Goal: Task Accomplishment & Management: Manage account settings

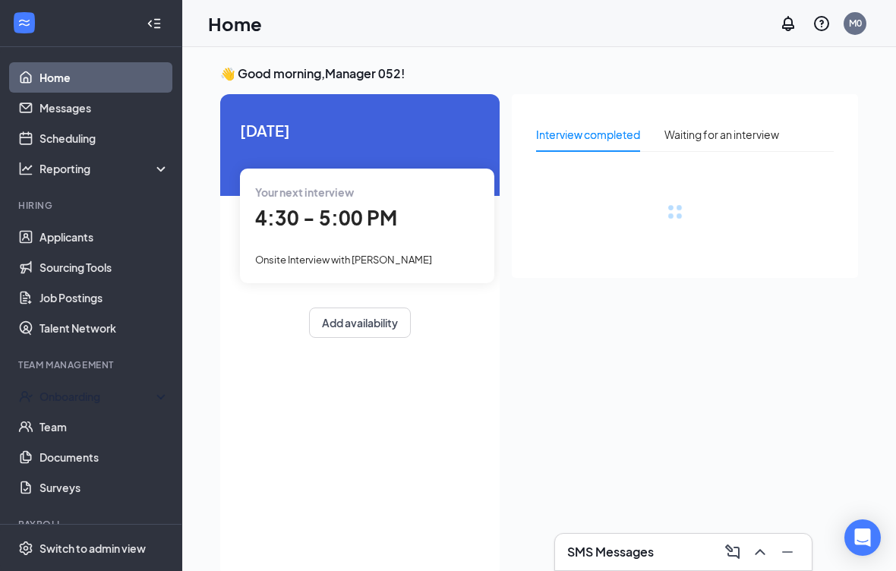
click at [119, 390] on div "Onboarding" at bounding box center [97, 396] width 117 height 15
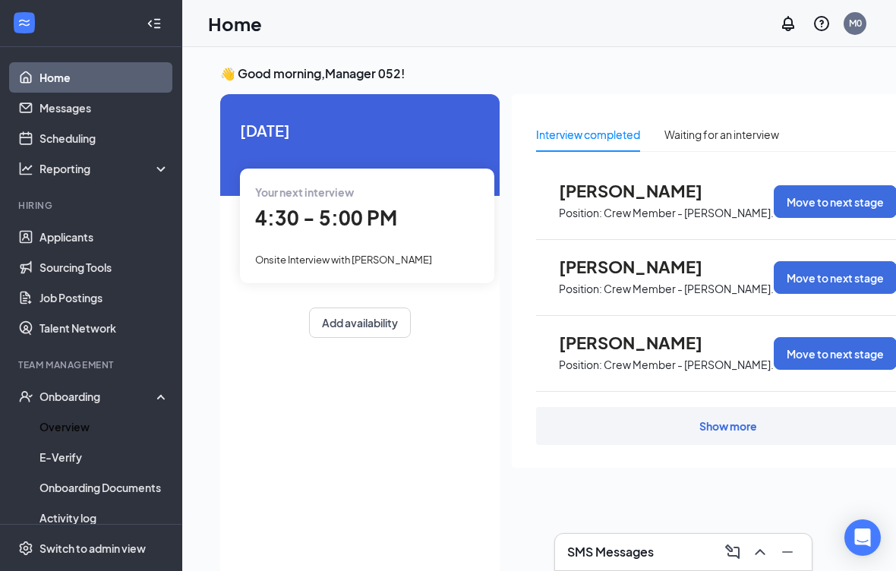
click at [106, 421] on link "Overview" at bounding box center [104, 426] width 130 height 30
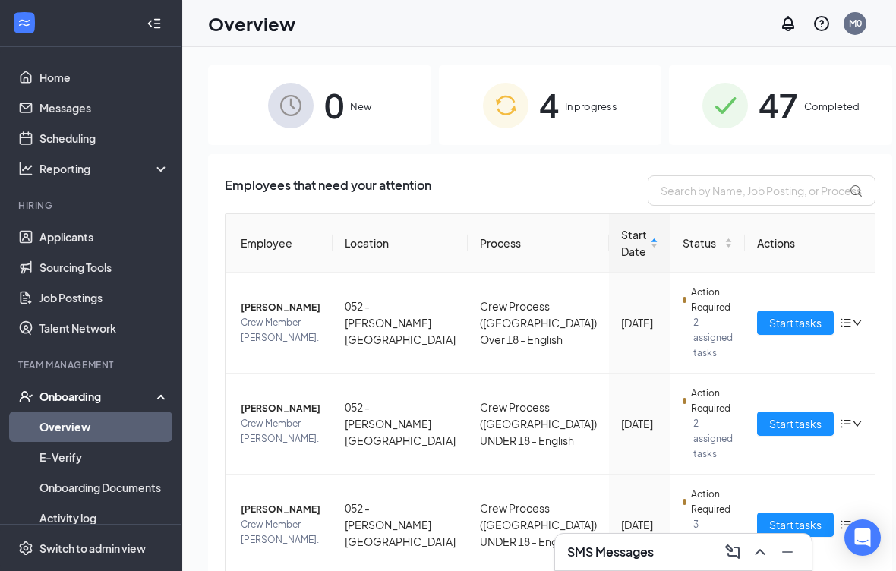
click at [775, 121] on span "47" at bounding box center [777, 105] width 39 height 52
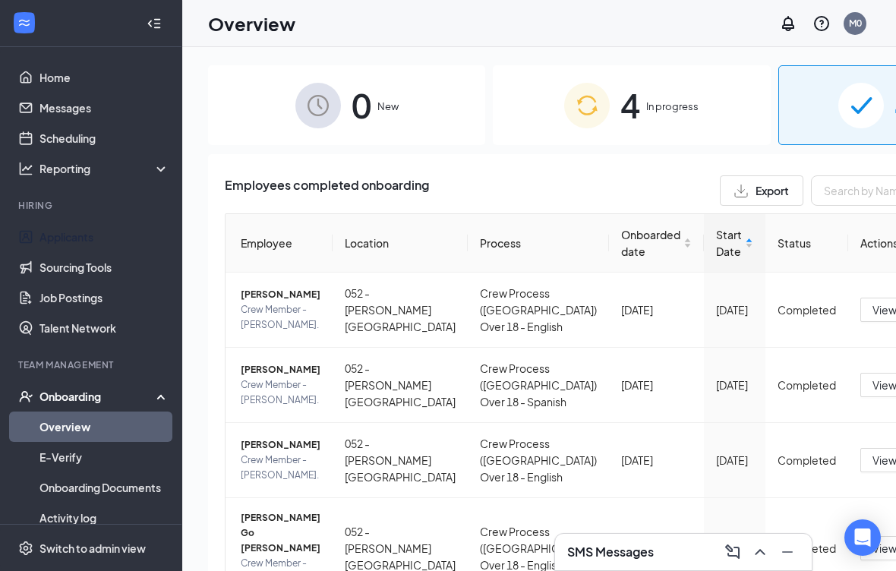
click at [109, 233] on link "Applicants" at bounding box center [104, 237] width 130 height 30
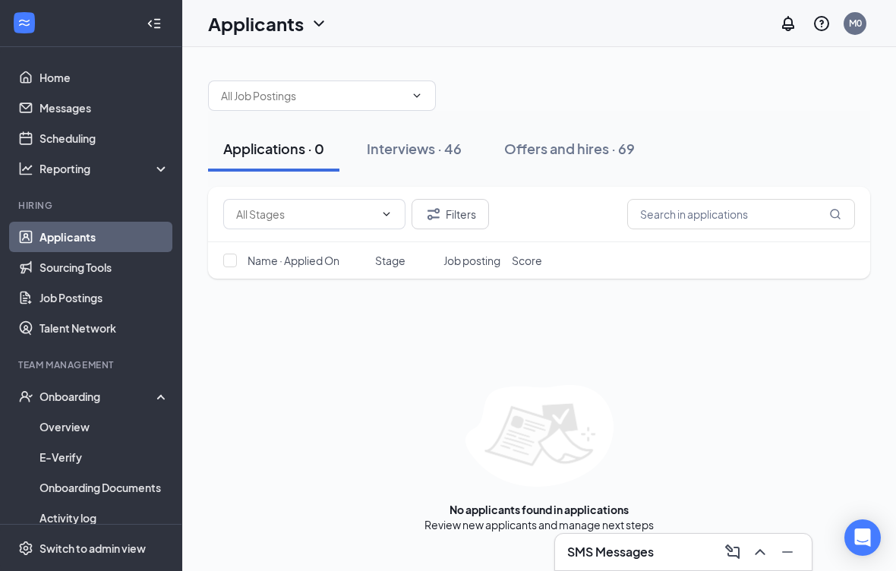
click at [544, 156] on div "Offers and hires · 69" at bounding box center [569, 148] width 131 height 19
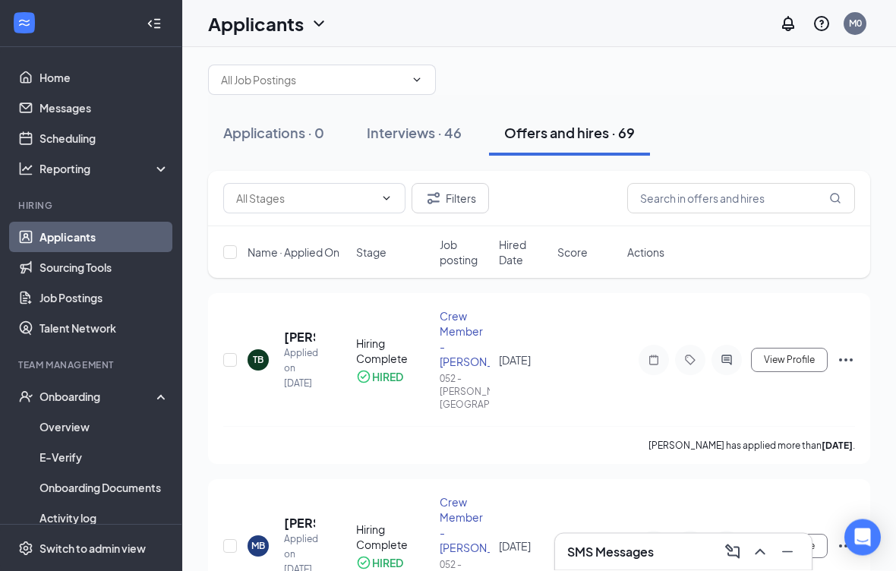
scroll to position [5, 0]
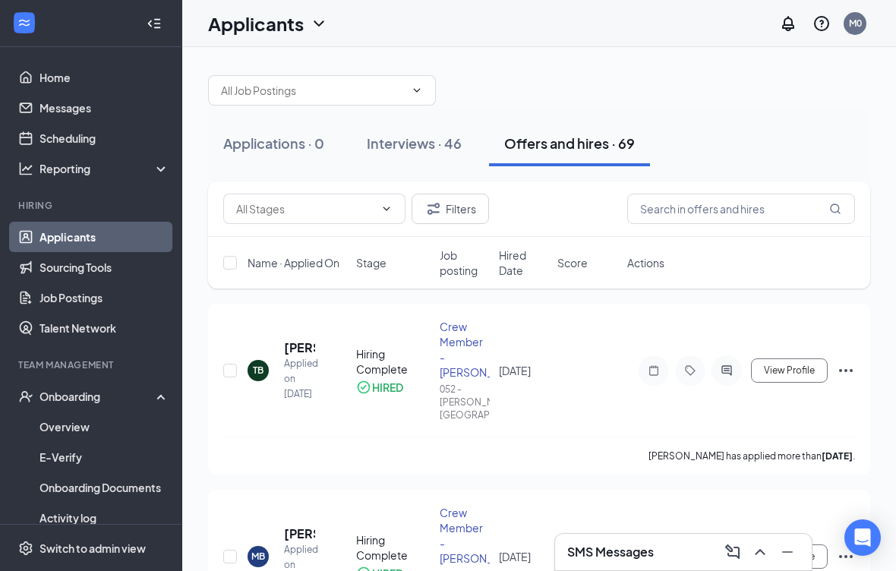
click at [849, 361] on icon "Ellipses" at bounding box center [846, 370] width 18 height 18
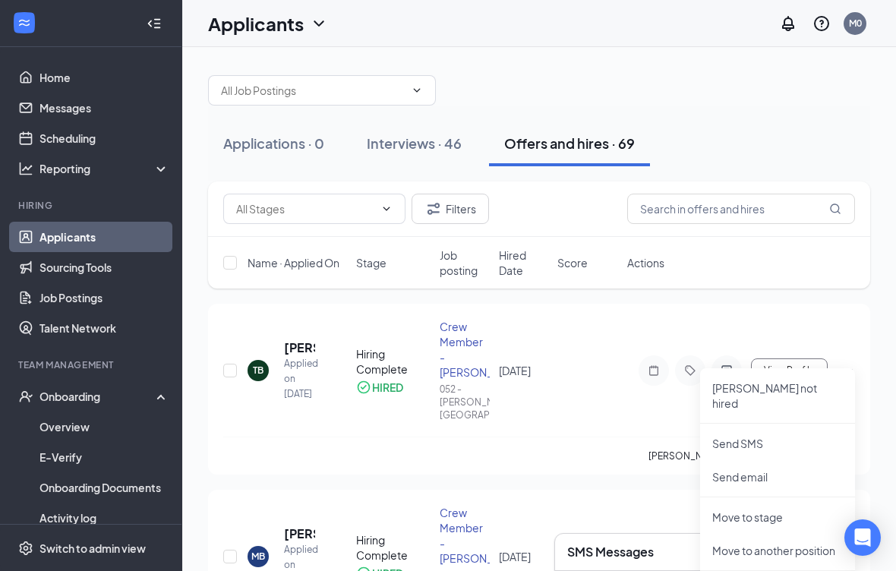
click at [676, 361] on div at bounding box center [690, 370] width 30 height 30
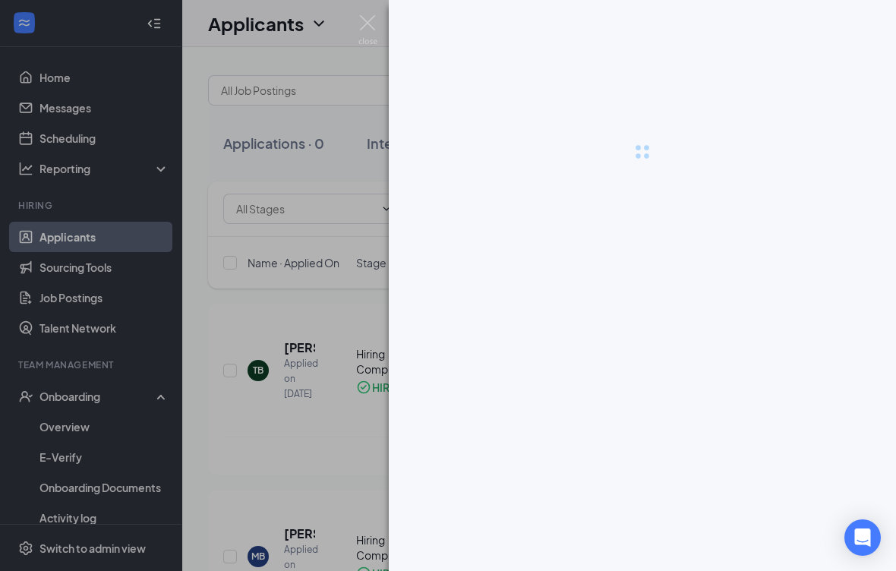
click at [711, 359] on div at bounding box center [642, 285] width 507 height 571
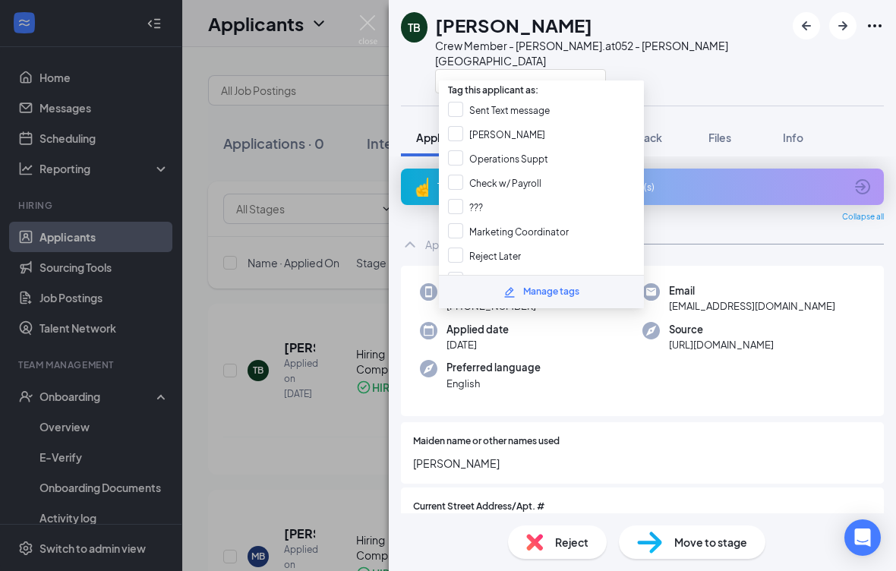
click at [742, 74] on div "TB Taniya Barrett Crew Member - Tryon Rd. at 052 - Tryon Road" at bounding box center [642, 53] width 507 height 106
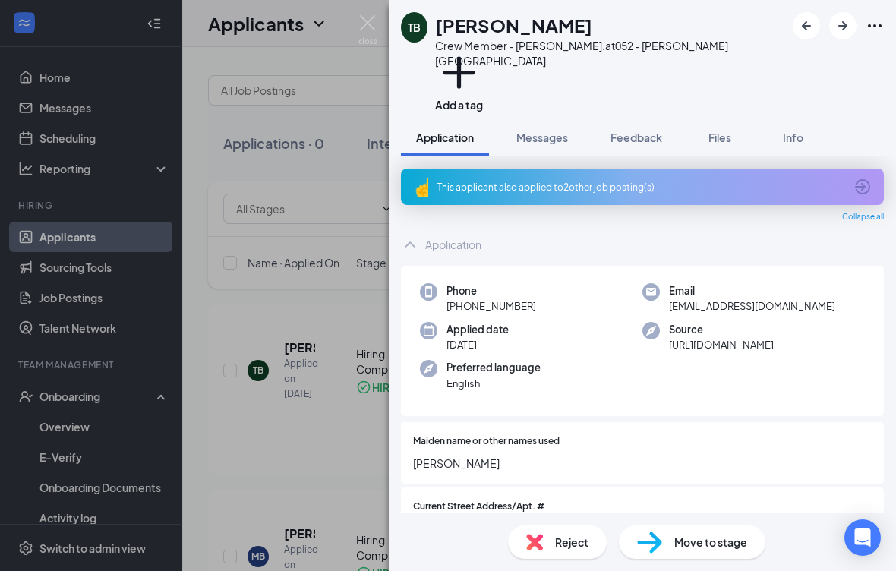
click at [794, 131] on span "Info" at bounding box center [793, 138] width 20 height 14
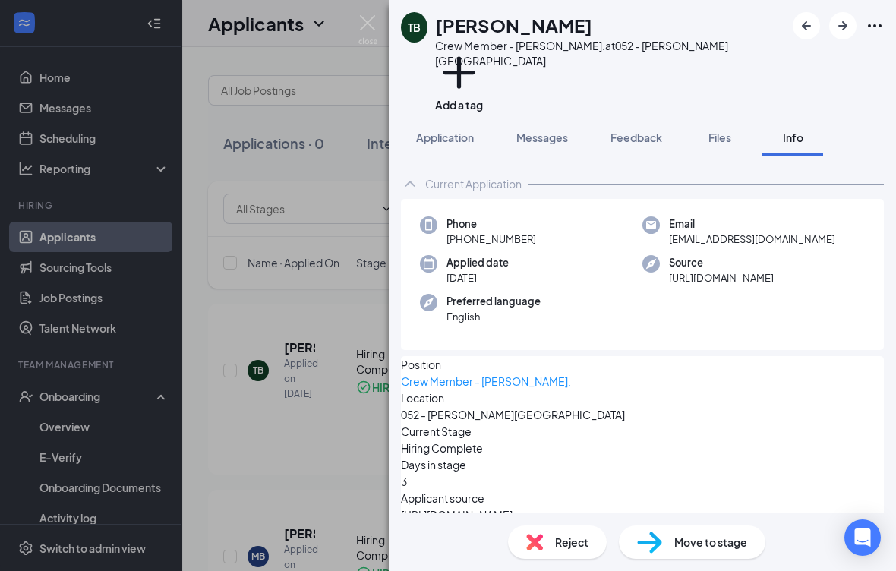
click at [723, 131] on span "Files" at bounding box center [719, 138] width 23 height 14
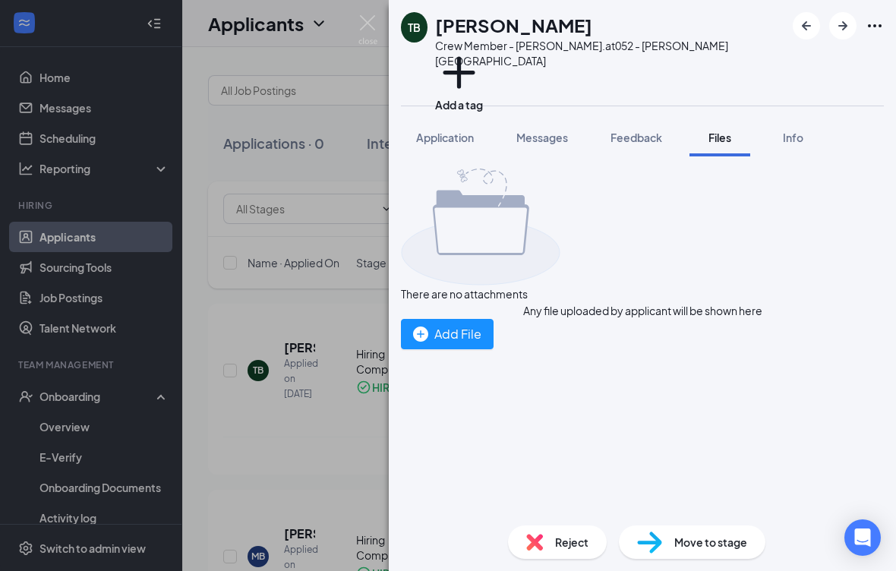
click at [489, 33] on h1 "[PERSON_NAME]" at bounding box center [513, 25] width 157 height 26
click at [873, 26] on icon "Ellipses" at bounding box center [875, 25] width 14 height 3
click at [793, 197] on div "There are no attachments Any file uploaded by applicant will be shown here Add …" at bounding box center [642, 259] width 483 height 181
click at [367, 27] on img at bounding box center [367, 30] width 19 height 30
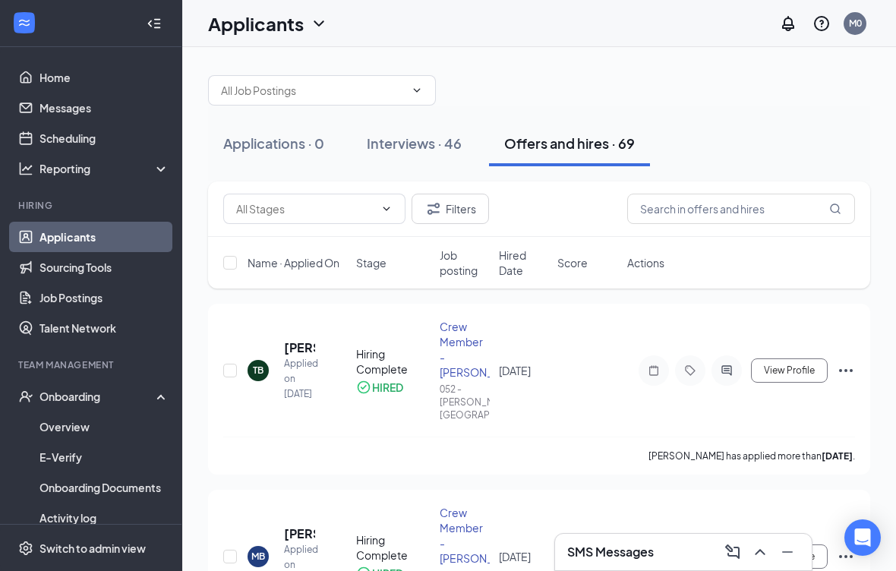
click at [679, 361] on div at bounding box center [690, 370] width 30 height 30
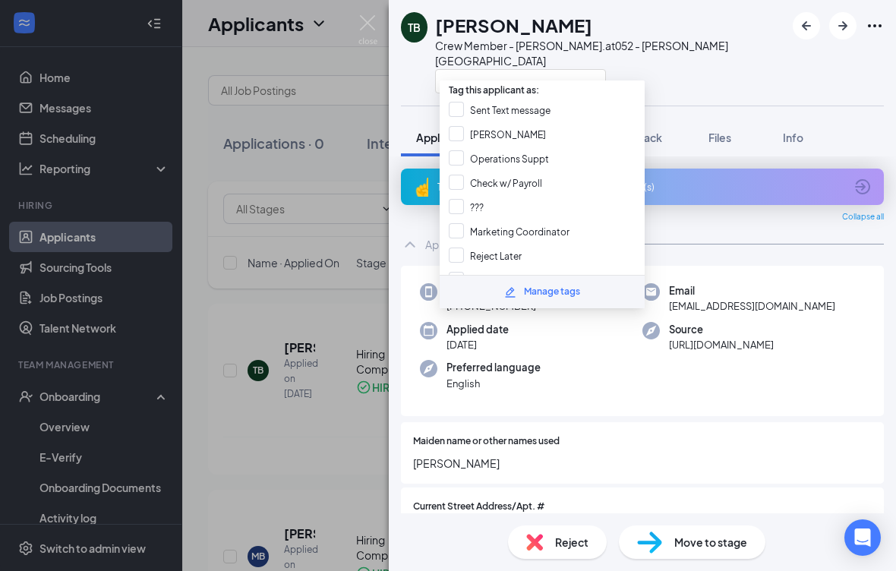
click at [742, 49] on div "TB Taniya Barrett Crew Member - Tryon Rd. at 052 - Tryon Road" at bounding box center [642, 53] width 507 height 106
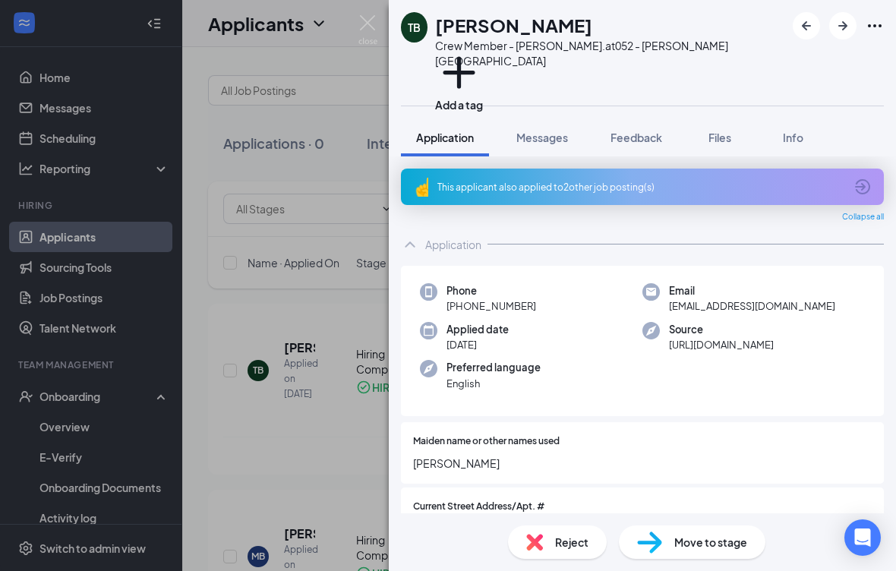
click at [550, 118] on button "Messages" at bounding box center [542, 137] width 82 height 38
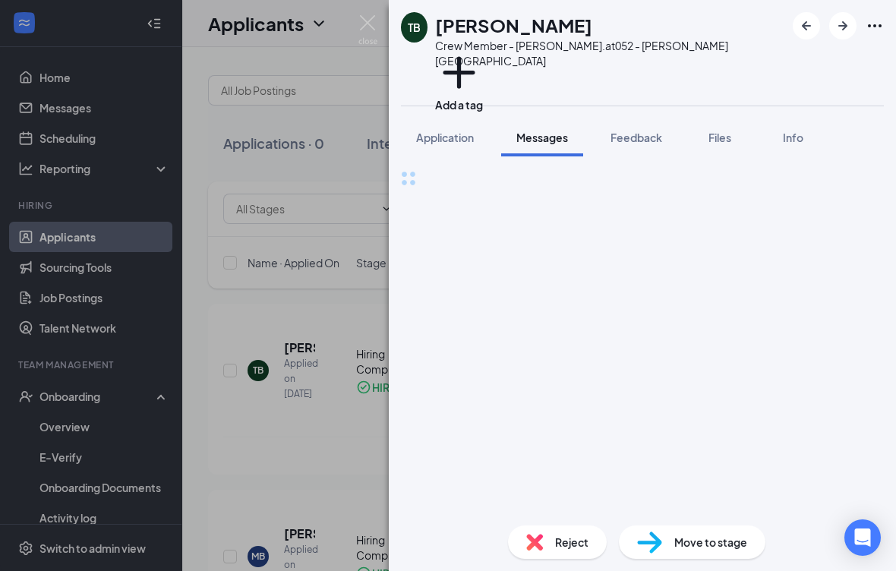
scroll to position [14, 0]
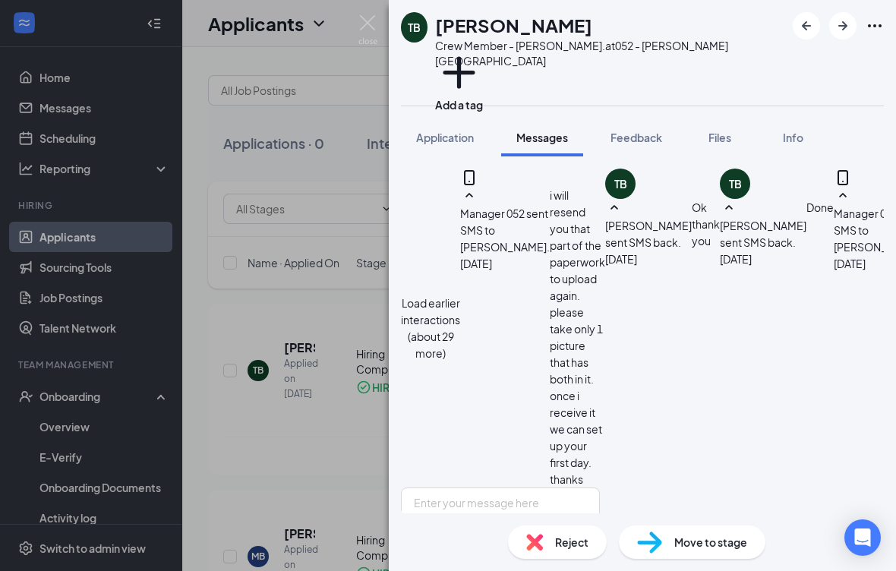
click at [645, 118] on button "Feedback" at bounding box center [636, 137] width 82 height 38
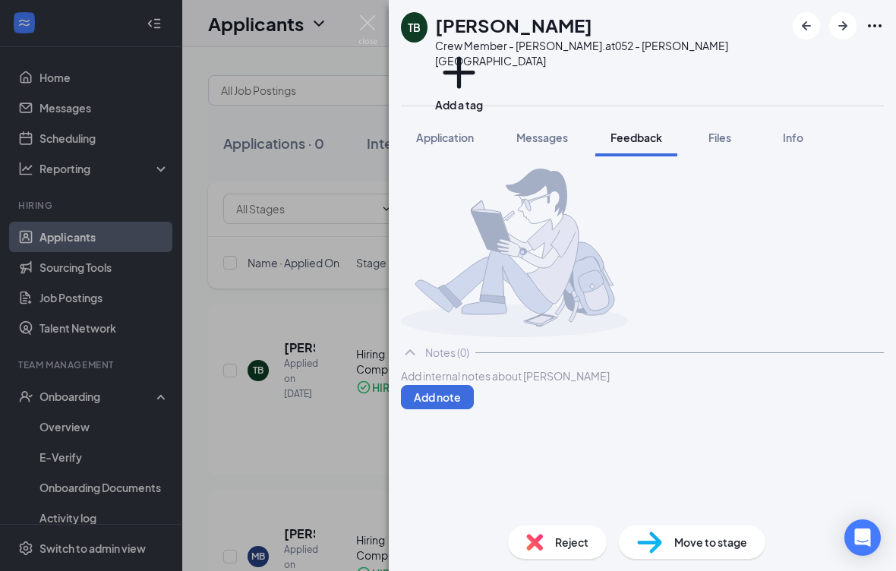
click at [715, 118] on button "Files" at bounding box center [719, 137] width 61 height 38
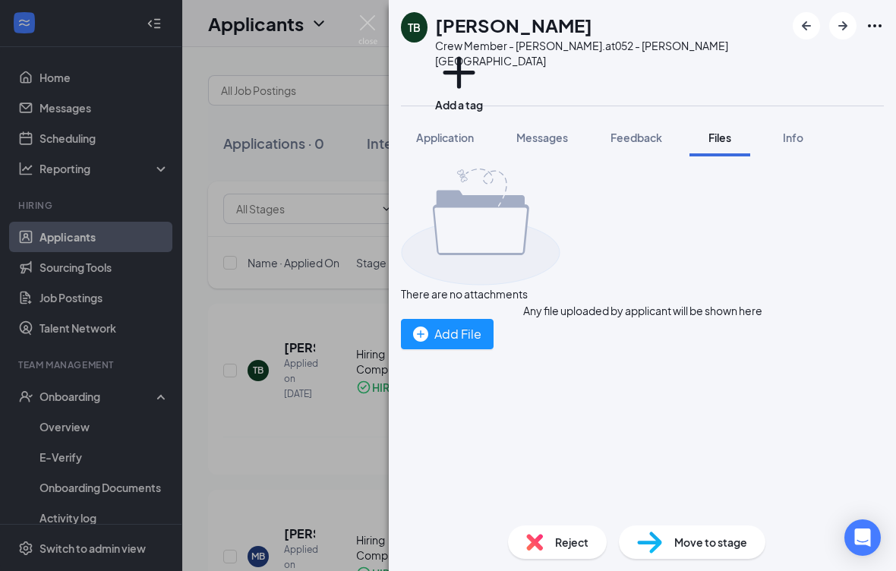
click at [793, 131] on span "Info" at bounding box center [793, 138] width 20 height 14
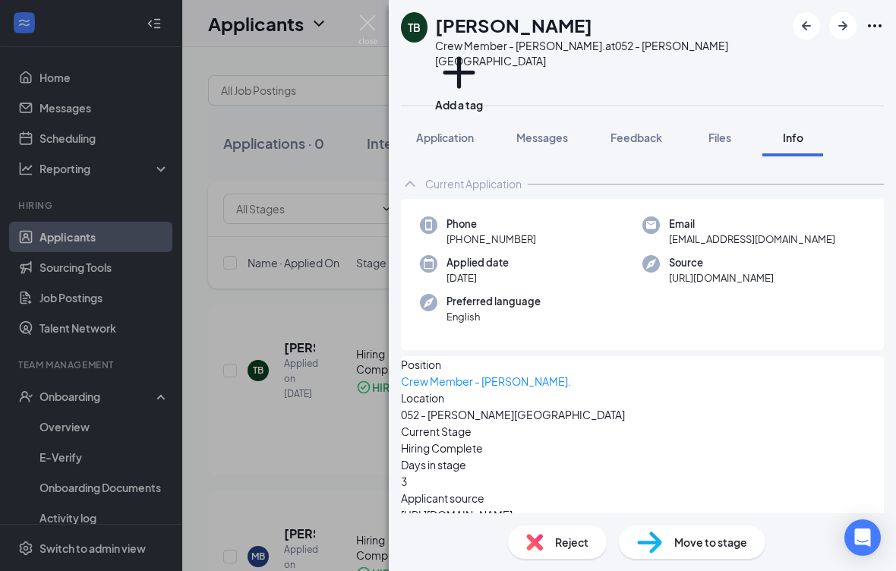
click at [870, 23] on icon "Ellipses" at bounding box center [874, 26] width 18 height 18
click at [767, 58] on link "View full application" at bounding box center [760, 53] width 98 height 17
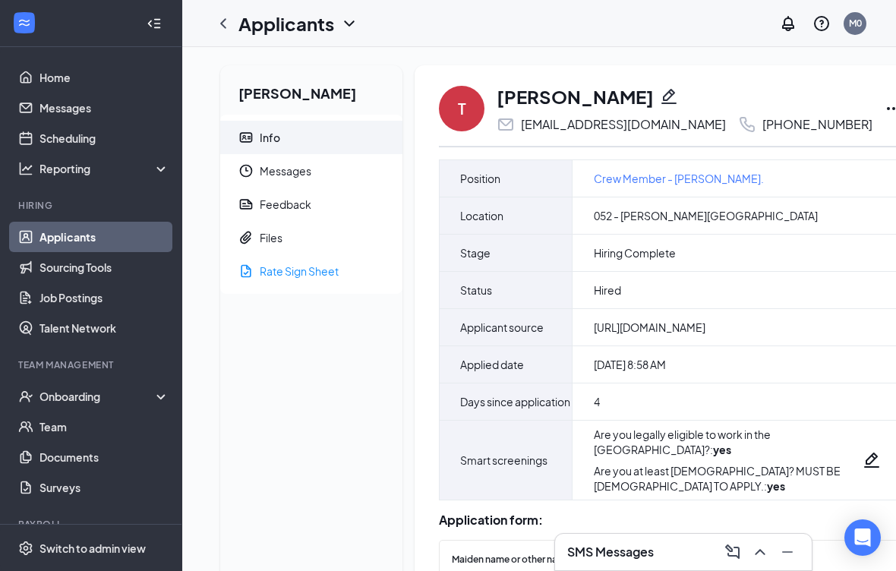
click at [316, 273] on div "Rate Sign Sheet" at bounding box center [299, 270] width 79 height 15
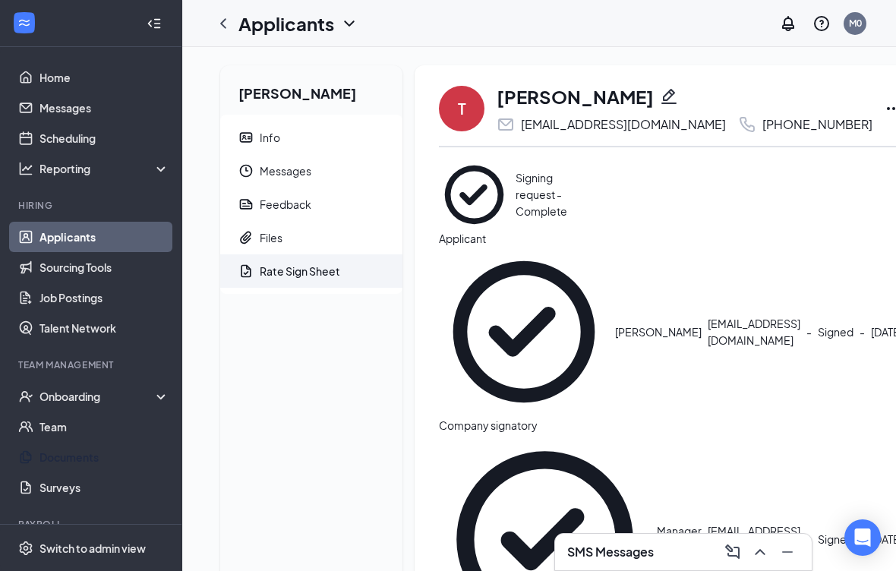
click at [117, 451] on link "Documents" at bounding box center [104, 457] width 130 height 30
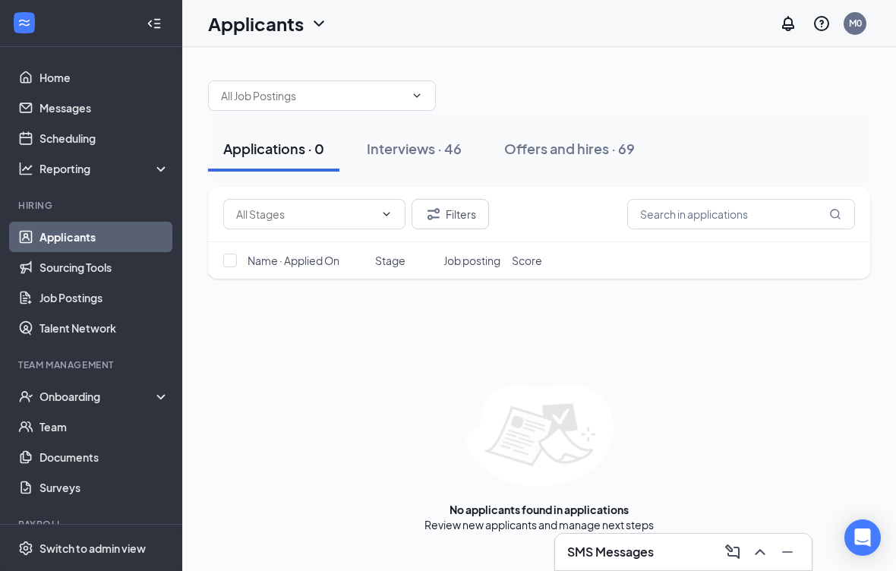
scroll to position [19, 0]
click at [544, 139] on div "Offers and hires · 69" at bounding box center [569, 148] width 131 height 19
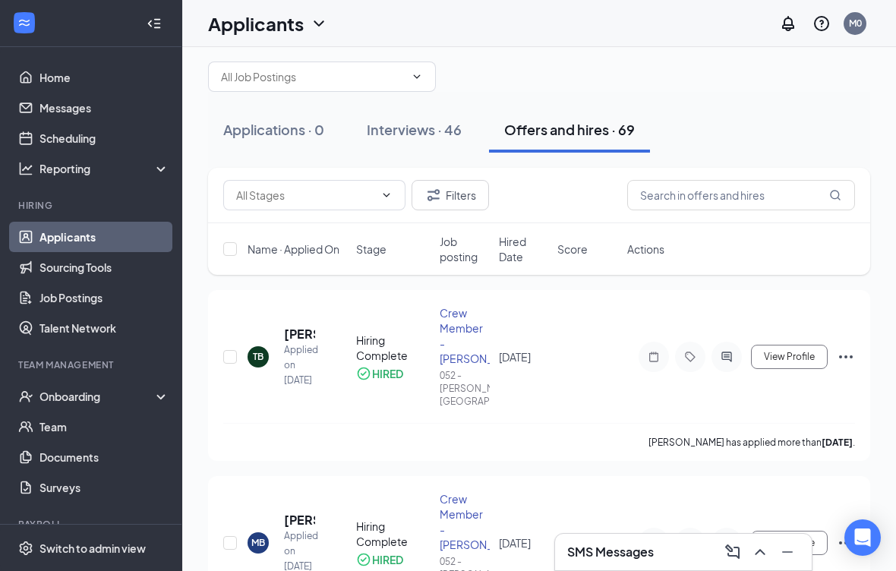
click at [478, 333] on div "Crew Member - [PERSON_NAME]." at bounding box center [464, 335] width 49 height 61
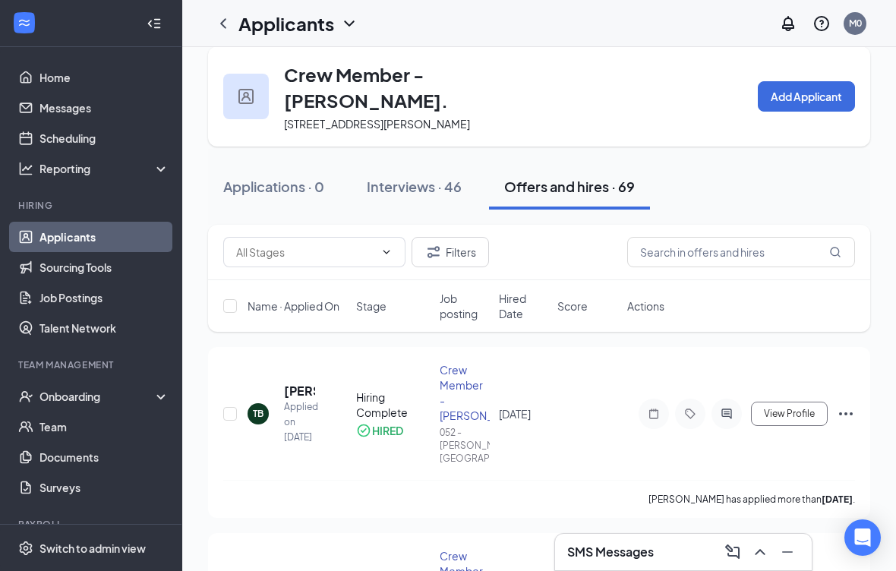
click at [798, 402] on button "View Profile" at bounding box center [789, 414] width 77 height 24
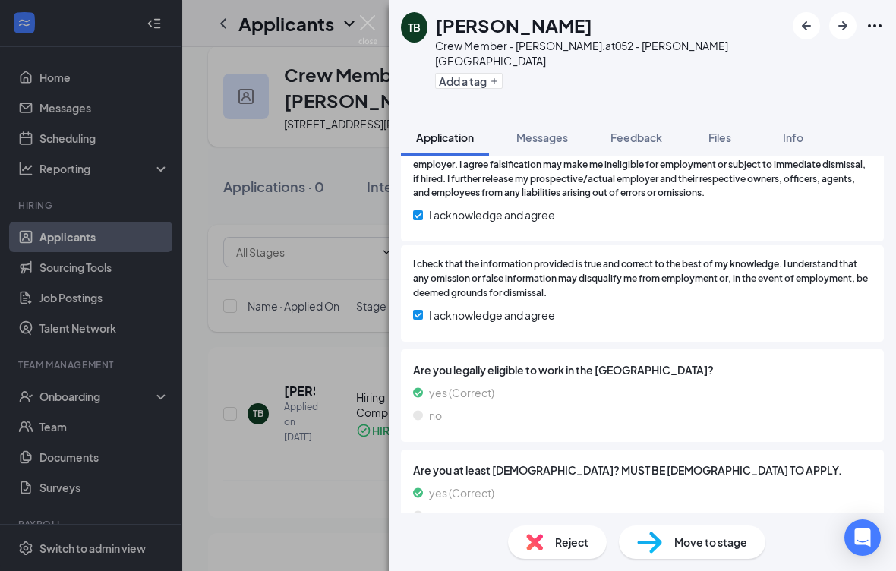
click at [718, 131] on span "Files" at bounding box center [719, 138] width 23 height 14
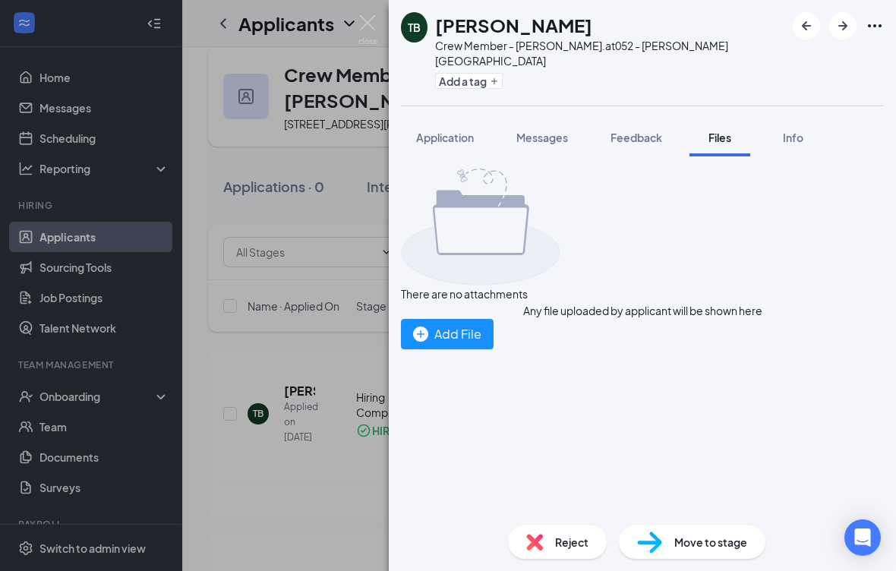
click at [481, 343] on div "Add File" at bounding box center [447, 333] width 68 height 19
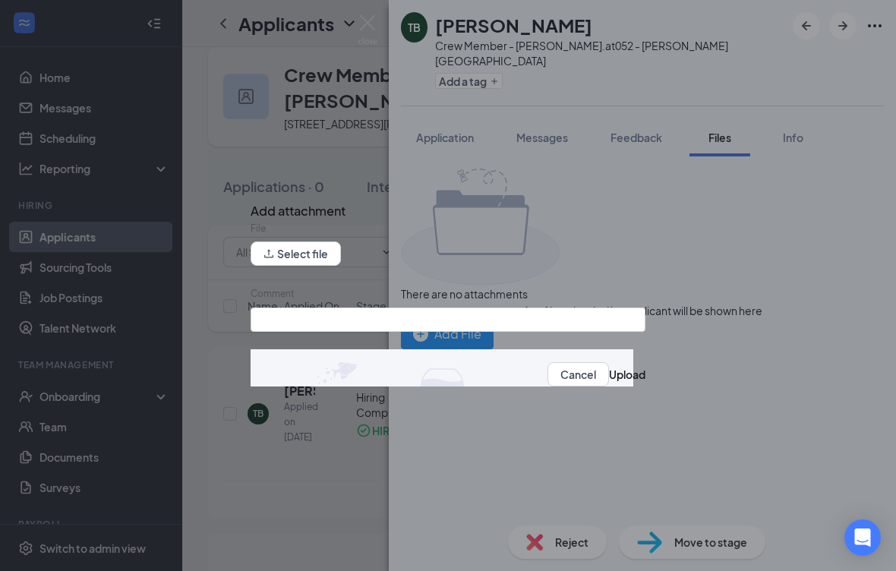
click at [325, 261] on button "Select file" at bounding box center [296, 253] width 90 height 24
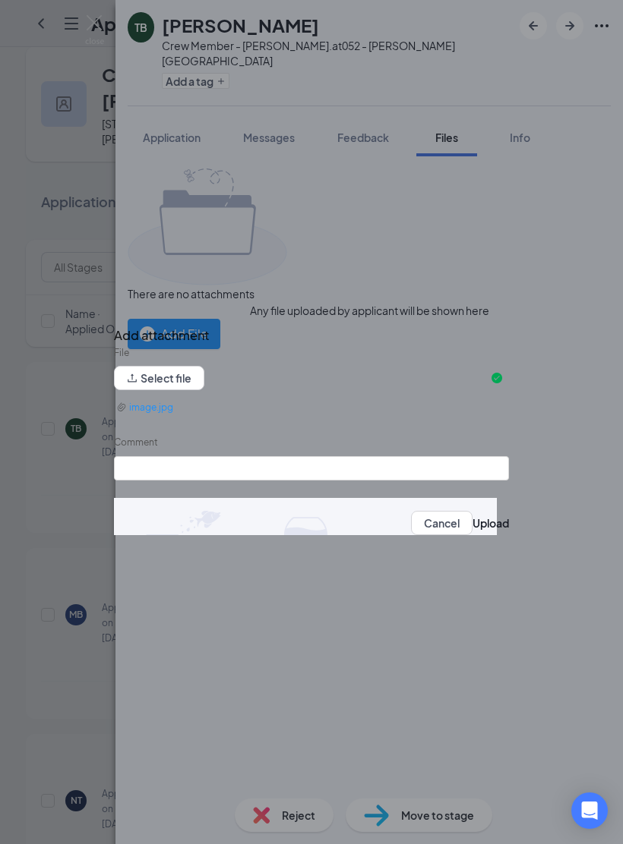
click at [473, 528] on button "Upload" at bounding box center [490, 523] width 36 height 17
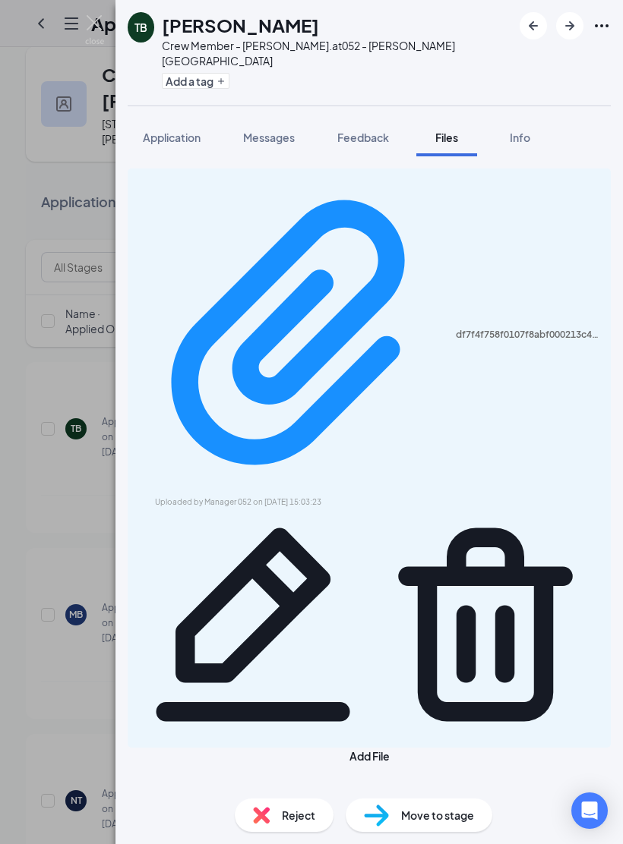
click at [193, 131] on span "Application" at bounding box center [172, 138] width 58 height 14
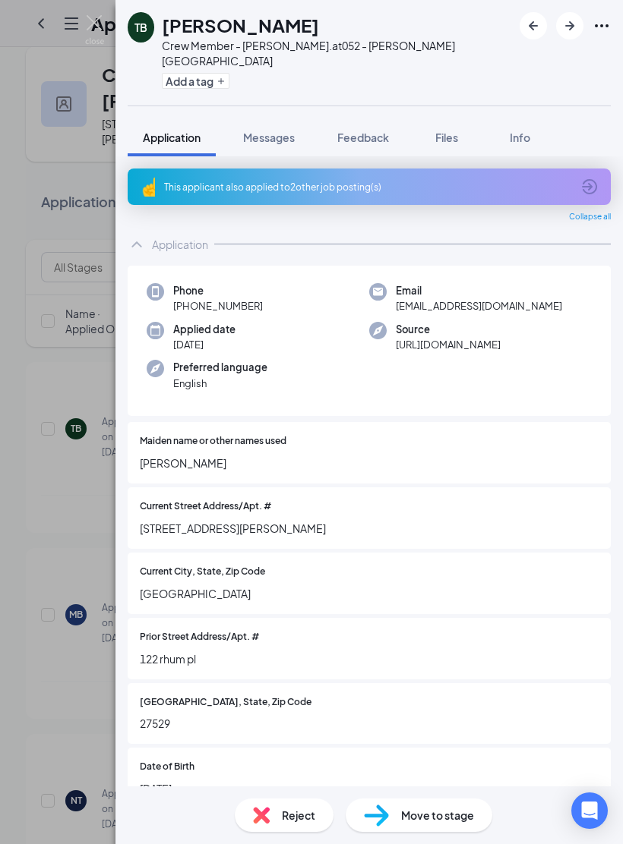
click at [285, 131] on span "Messages" at bounding box center [269, 138] width 52 height 14
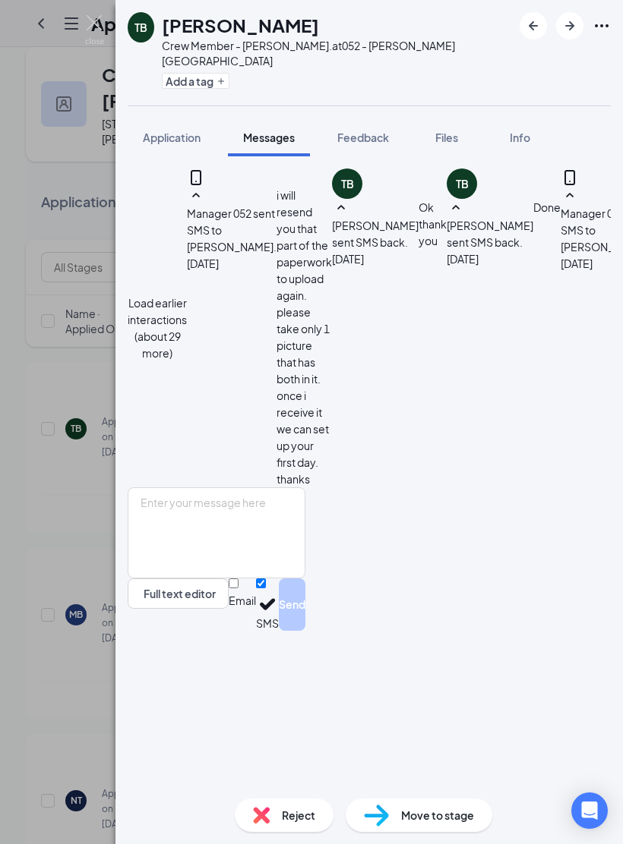
click at [380, 131] on span "Feedback" at bounding box center [363, 138] width 52 height 14
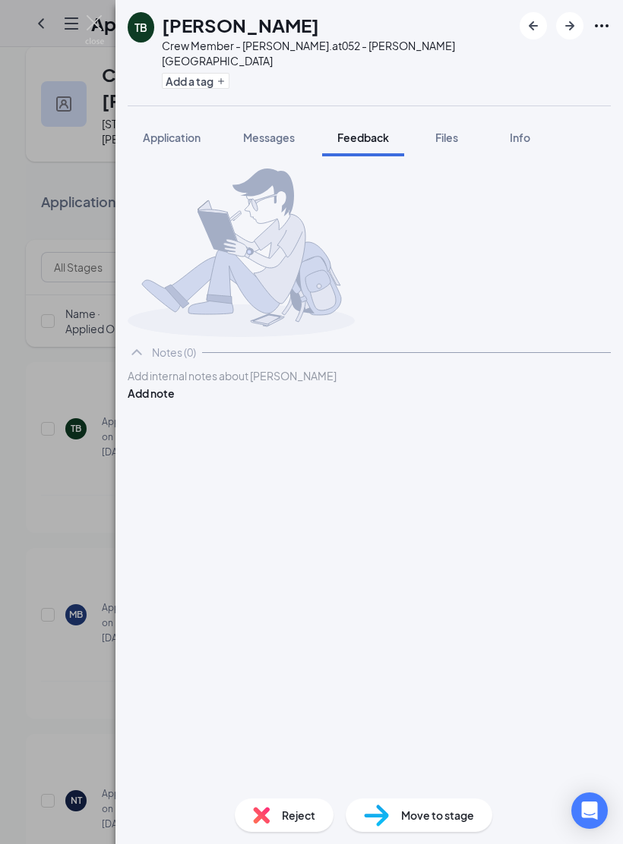
click at [461, 130] on div "Files" at bounding box center [446, 137] width 30 height 15
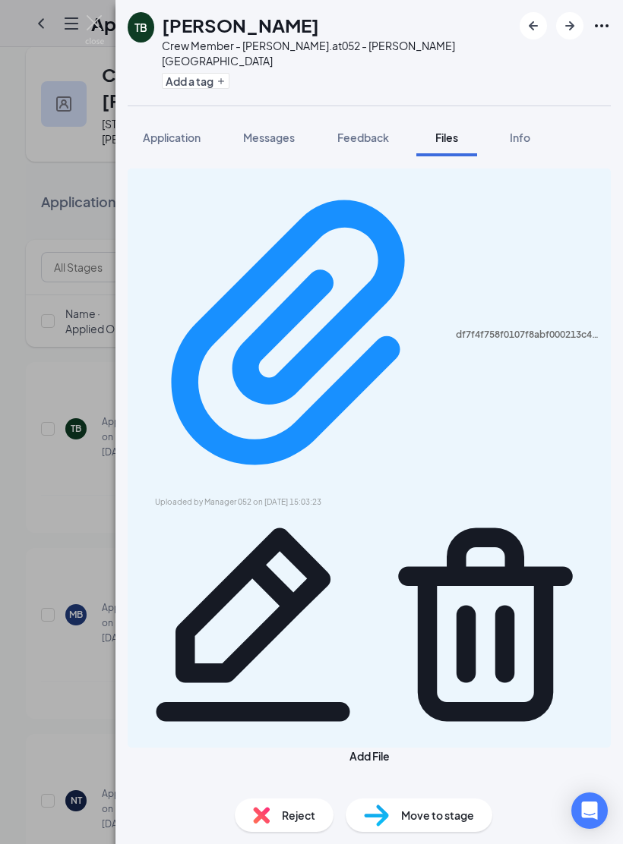
click at [413, 182] on div "df7f4f758f0107f8abf000213c41a6a2.jpg Uploaded by Manager 052 on Sep 16, 2025 at…" at bounding box center [369, 458] width 483 height 579
click at [392, 175] on div "df7f4f758f0107f8abf000213c41a6a2.jpg" at bounding box center [369, 334] width 465 height 319
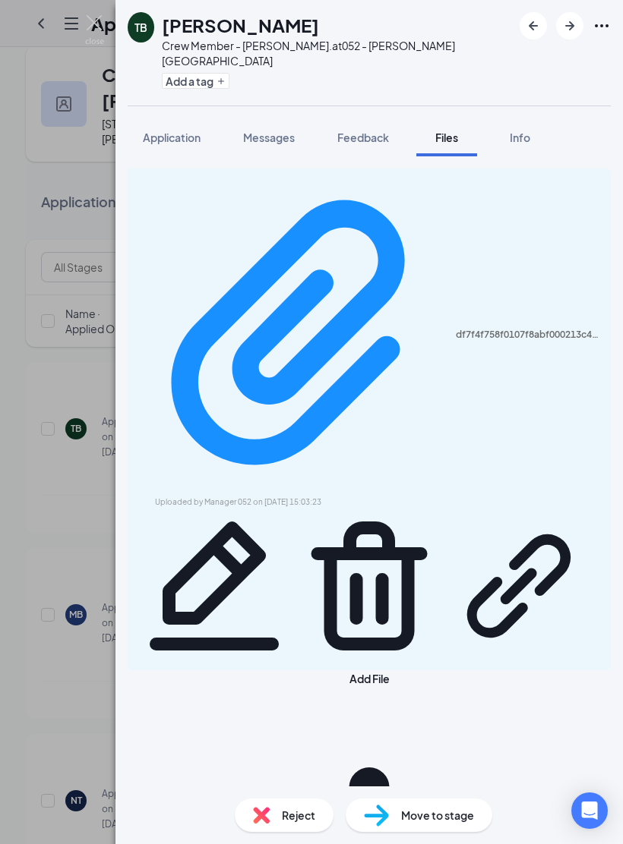
click at [109, 19] on div "TB Taniya Barrett Crew Member - Tryon Rd. at 052 - Tryon Road Add a tag Applica…" at bounding box center [311, 422] width 623 height 844
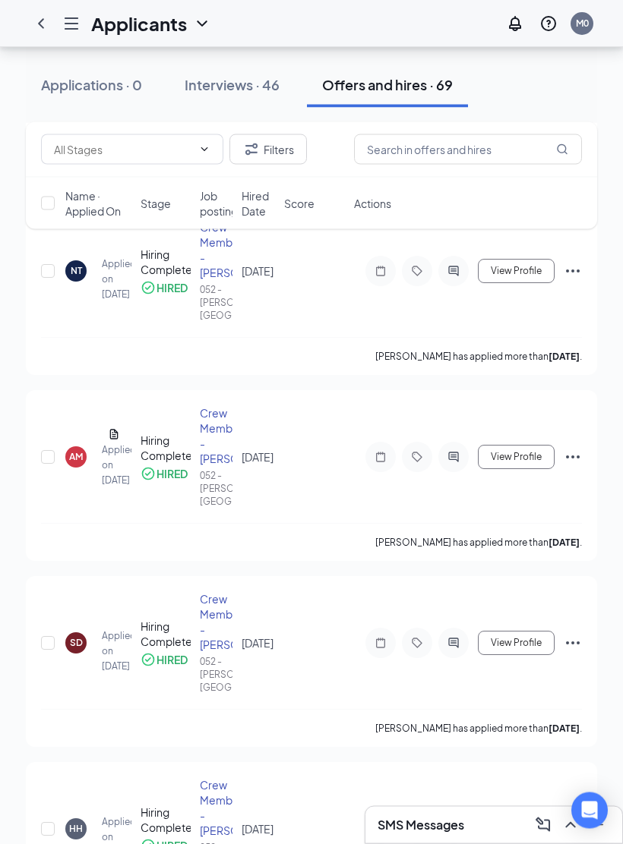
scroll to position [544, 0]
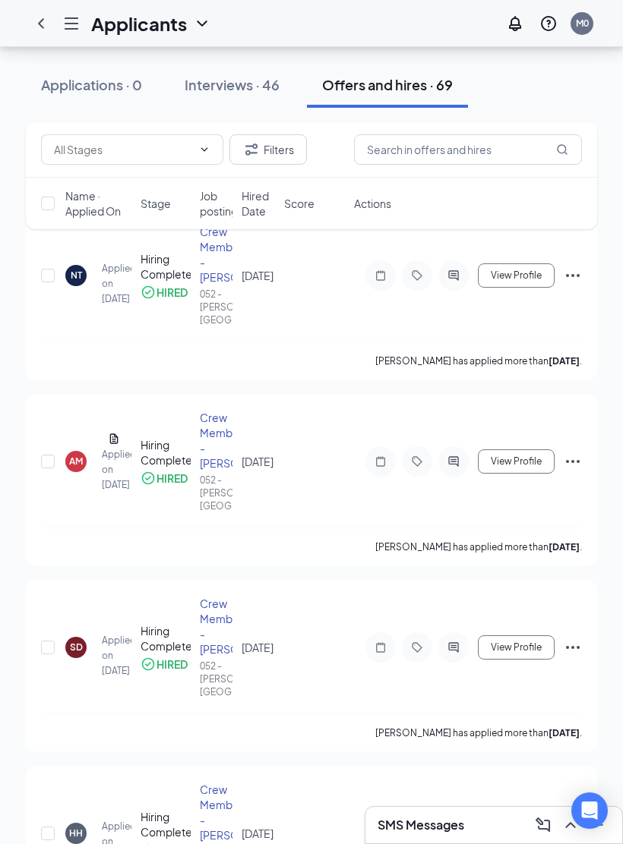
click at [402, 570] on div at bounding box center [417, 647] width 30 height 30
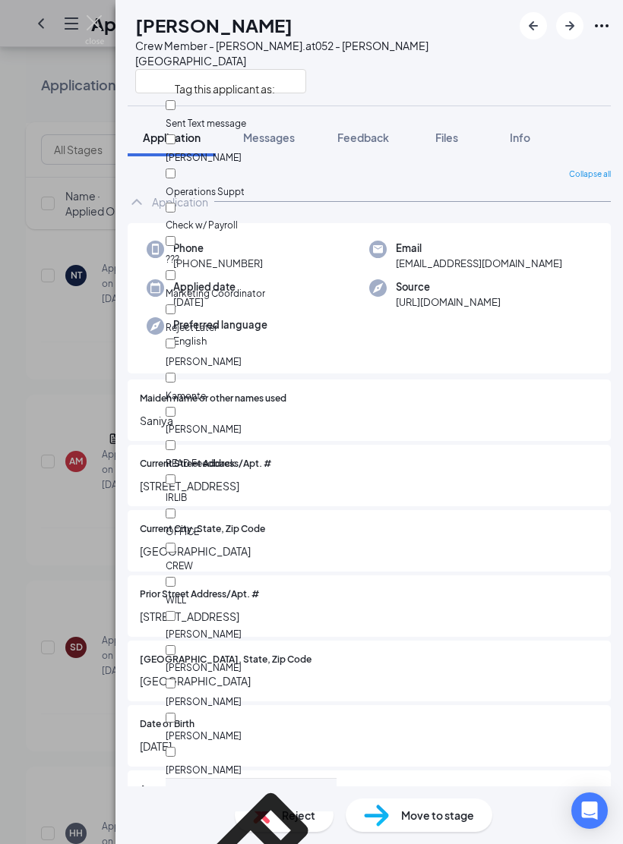
click at [465, 33] on div "SD saniya dixon Crew Member - Tryon Rd. at 052 - Tryon Road" at bounding box center [368, 53] width 507 height 106
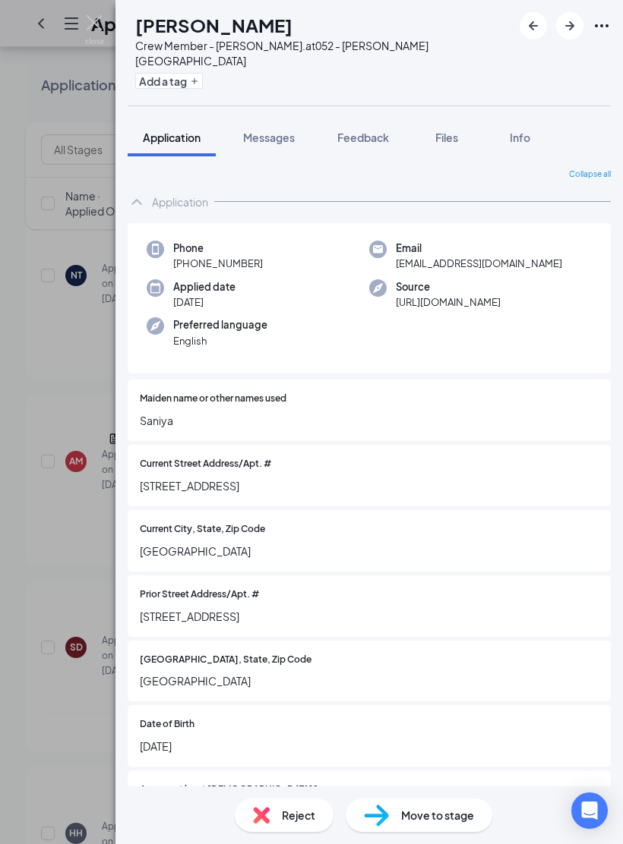
click at [453, 131] on span "Files" at bounding box center [446, 138] width 23 height 14
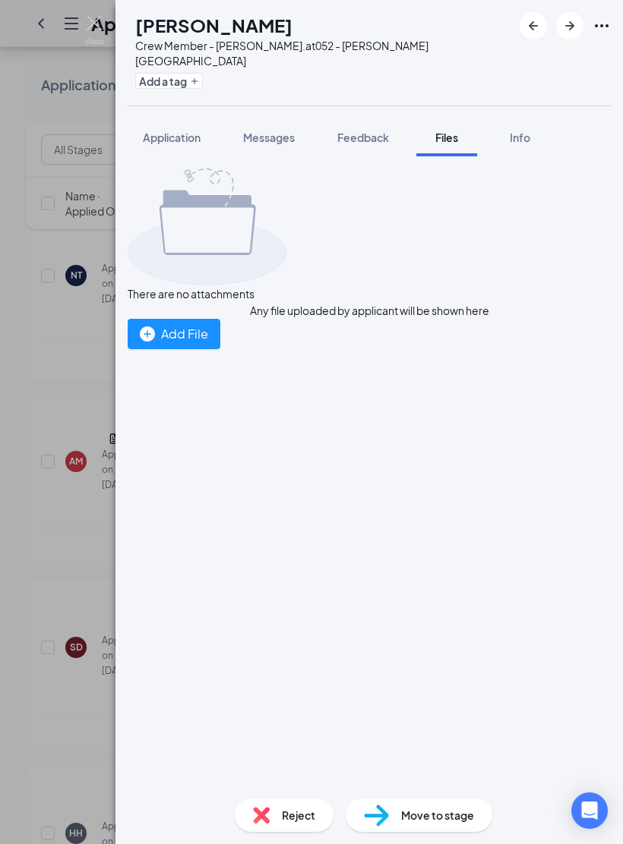
click at [112, 20] on div "SD saniya dixon Crew Member - Tryon Rd. at 052 - Tryon Road Add a tag Applicati…" at bounding box center [311, 422] width 623 height 844
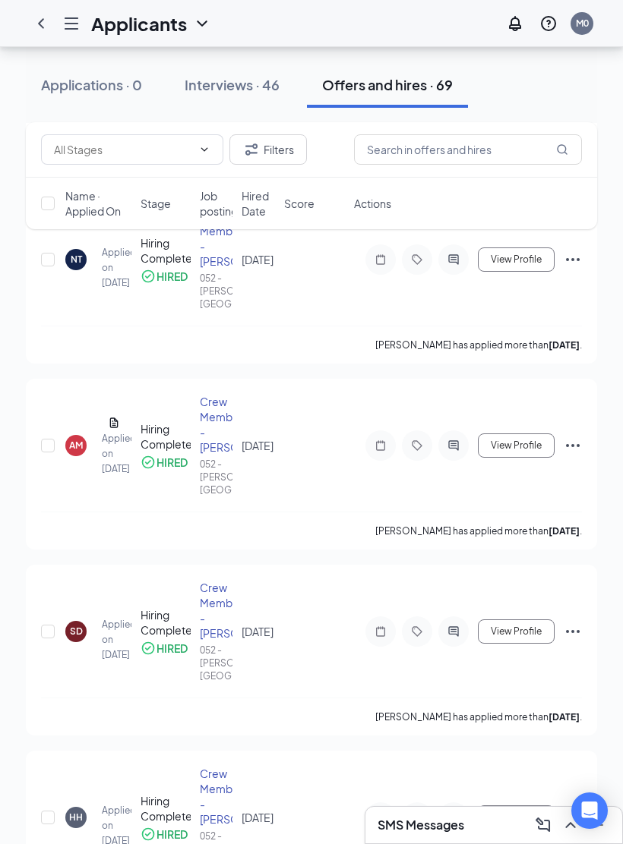
scroll to position [569, 0]
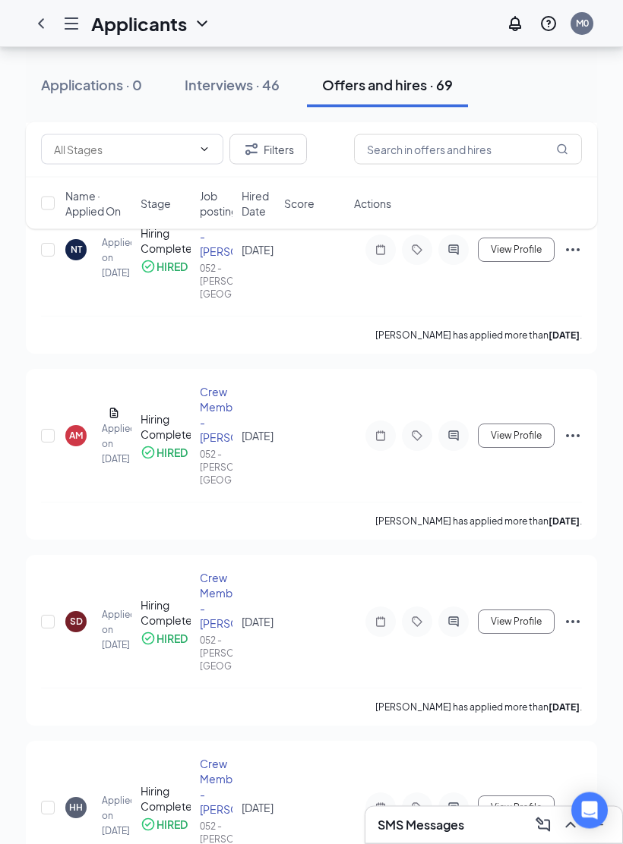
click at [529, 570] on span "View Profile" at bounding box center [515, 622] width 51 height 11
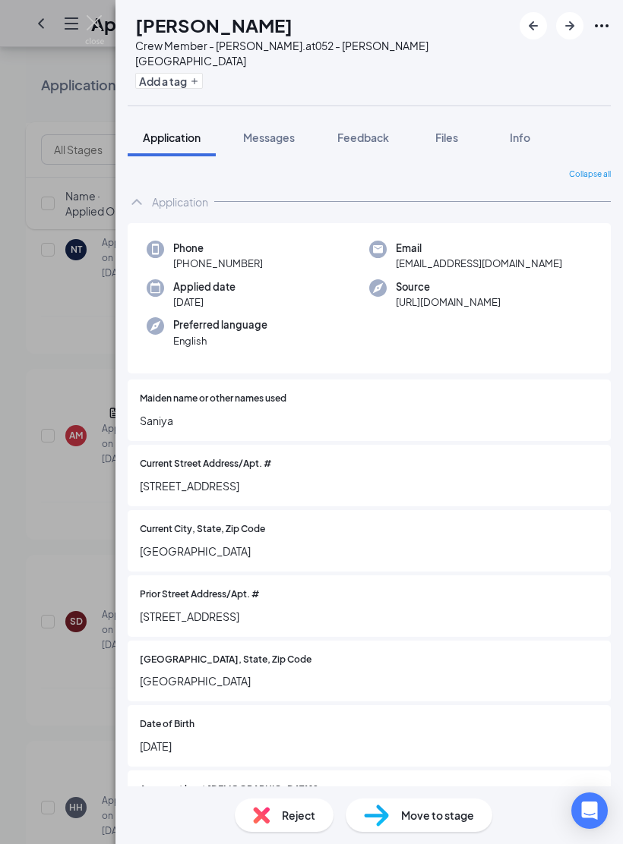
scroll to position [-1, 0]
click at [517, 131] on span "Info" at bounding box center [519, 138] width 20 height 14
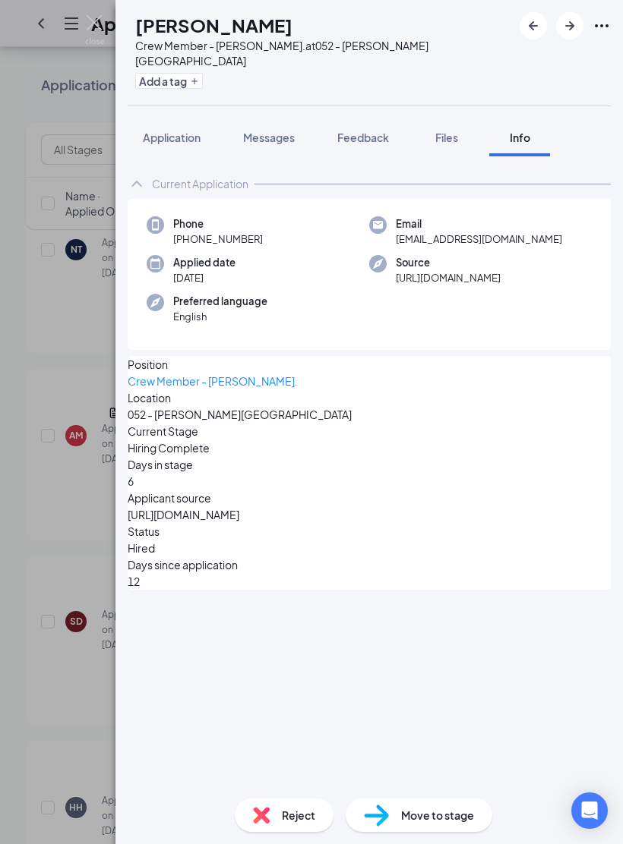
click at [609, 18] on icon "Ellipses" at bounding box center [601, 26] width 18 height 18
click at [601, 23] on icon "Ellipses" at bounding box center [601, 26] width 18 height 18
click at [128, 12] on div "SD" at bounding box center [128, 12] width 0 height 0
click at [96, 25] on img at bounding box center [94, 30] width 19 height 30
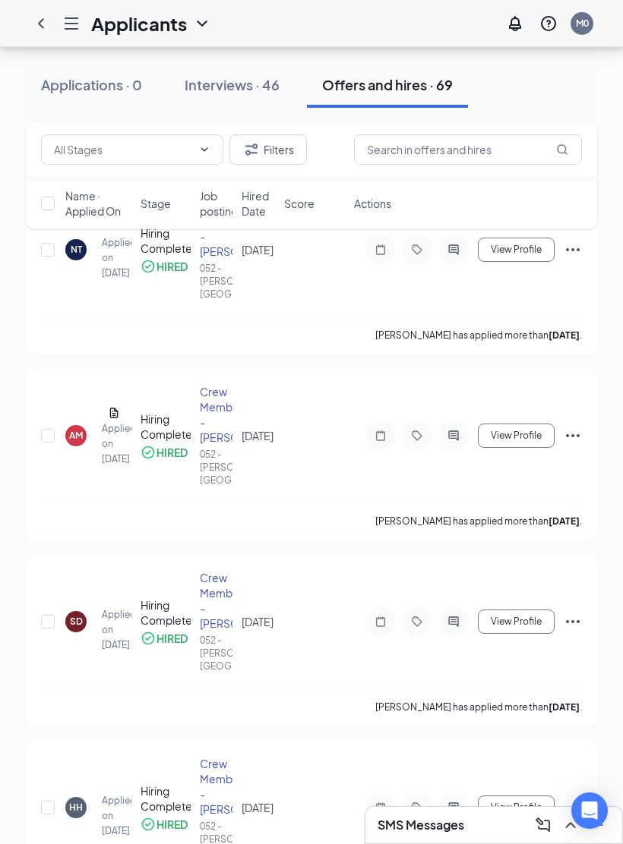
click at [260, 570] on span "September 10, 2025" at bounding box center [257, 622] width 32 height 14
click at [212, 570] on div "Crew Member - [PERSON_NAME]." at bounding box center [216, 600] width 33 height 61
click at [150, 570] on div "Hiring Complete" at bounding box center [164, 612] width 49 height 30
click at [425, 570] on div at bounding box center [417, 622] width 30 height 30
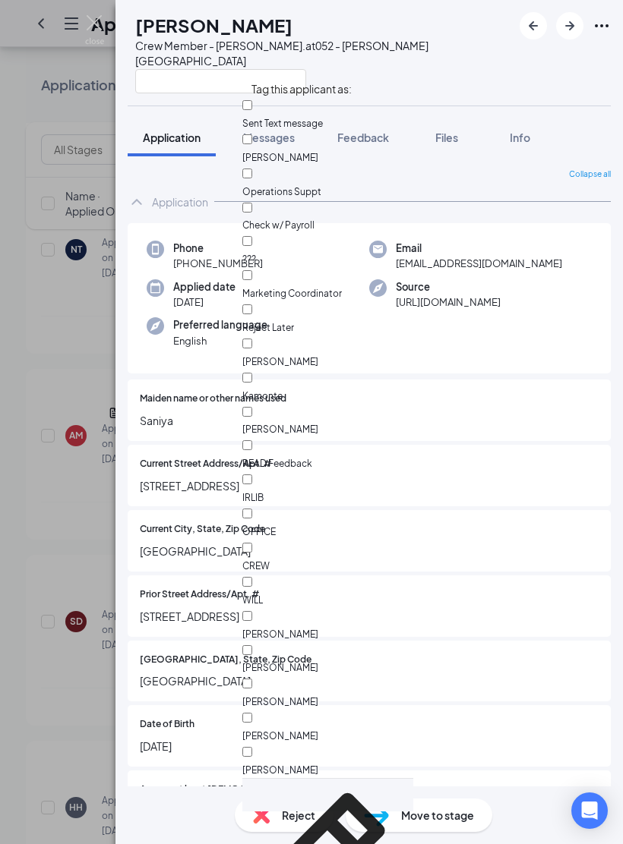
click at [431, 570] on span "Raleigh" at bounding box center [369, 681] width 459 height 17
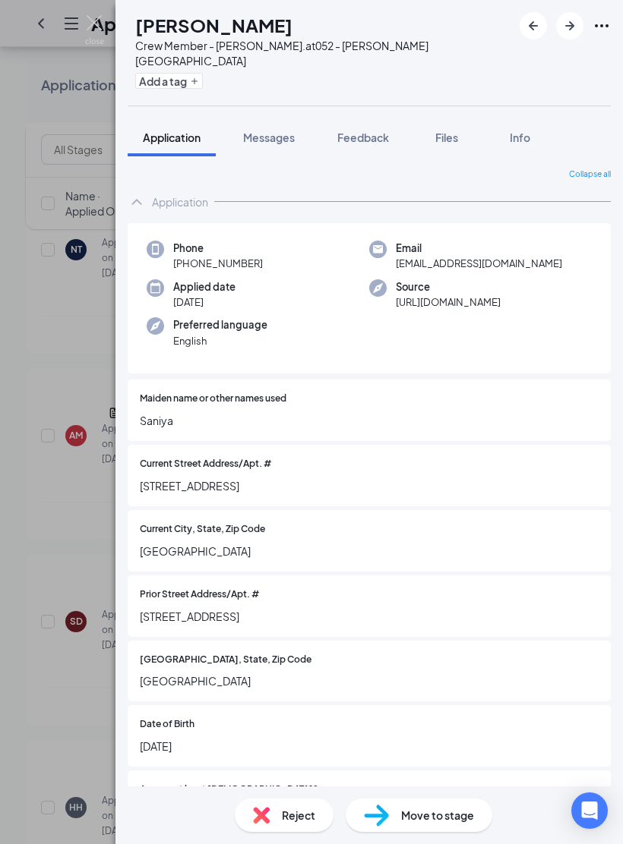
click at [225, 24] on h1 "[PERSON_NAME]" at bounding box center [213, 25] width 157 height 26
click at [235, 24] on h1 "[PERSON_NAME]" at bounding box center [213, 25] width 157 height 26
click at [239, 35] on h1 "[PERSON_NAME]" at bounding box center [213, 25] width 157 height 26
click at [210, 28] on h1 "[PERSON_NAME]" at bounding box center [213, 25] width 157 height 26
click at [102, 21] on img at bounding box center [94, 30] width 19 height 30
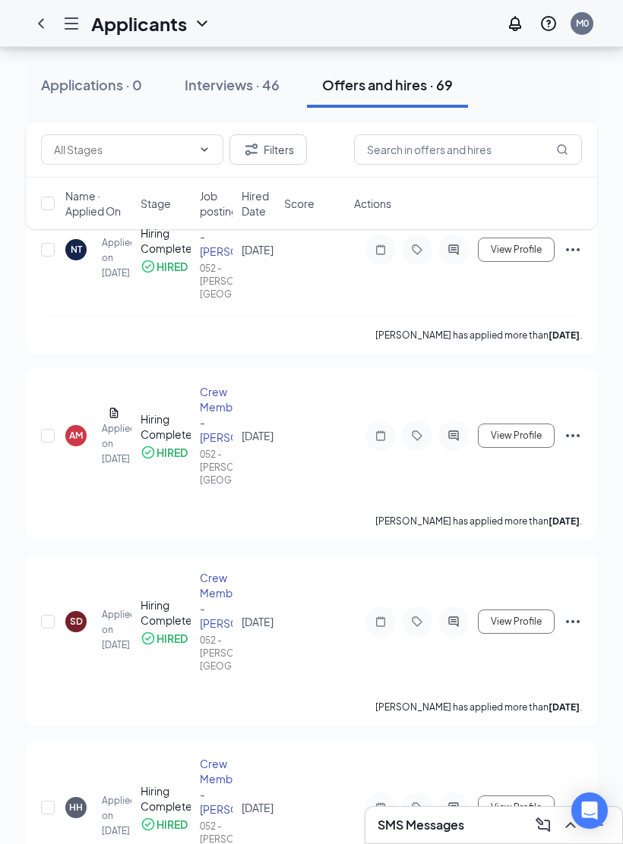
click at [225, 80] on div "Interviews · 46" at bounding box center [231, 84] width 95 height 19
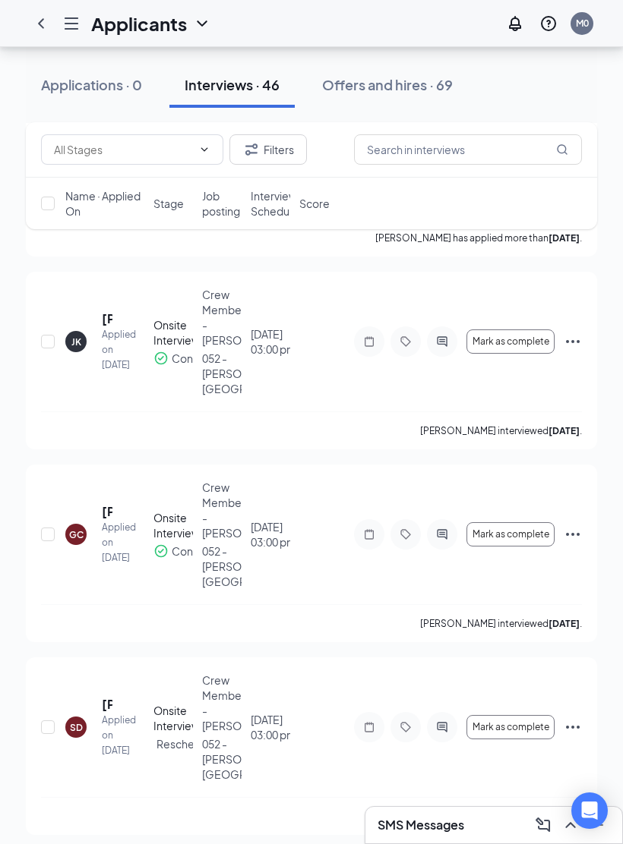
scroll to position [891, 0]
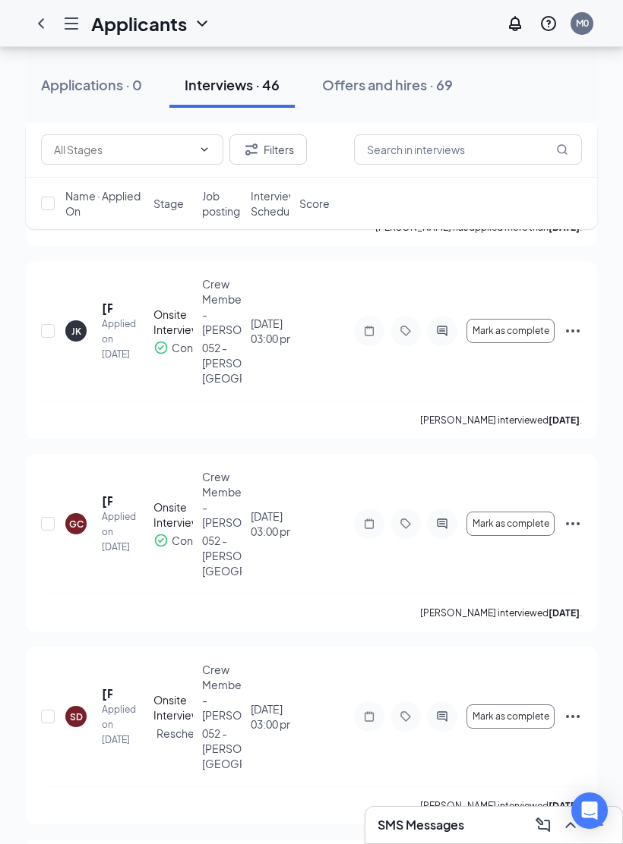
click at [241, 570] on div "Crew Member - [PERSON_NAME]." at bounding box center [221, 692] width 39 height 61
click at [380, 570] on div at bounding box center [369, 716] width 30 height 30
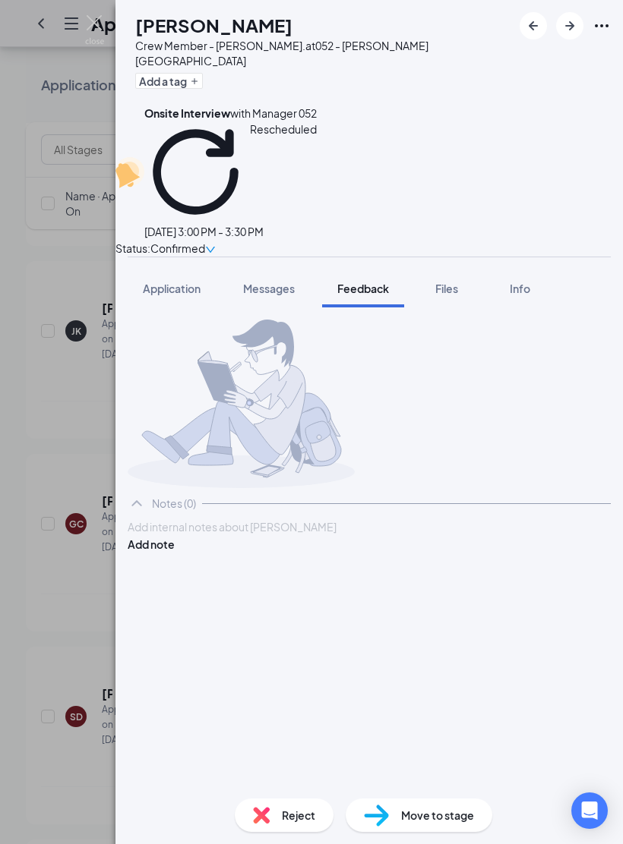
click at [263, 121] on div "Rescheduled" at bounding box center [230, 172] width 172 height 102
click at [238, 30] on h1 "Shaniah Dixon" at bounding box center [213, 25] width 157 height 26
click at [257, 14] on h1 "Shaniah Dixon" at bounding box center [213, 25] width 157 height 26
click at [617, 9] on div "SD Shaniah Dixon Crew Member - Tryon Rd. at 052 - Tryon Road Add a tag" at bounding box center [368, 53] width 507 height 106
click at [615, 24] on div "SD Shaniah Dixon Crew Member - Tryon Rd. at 052 - Tryon Road Add a tag" at bounding box center [368, 53] width 507 height 106
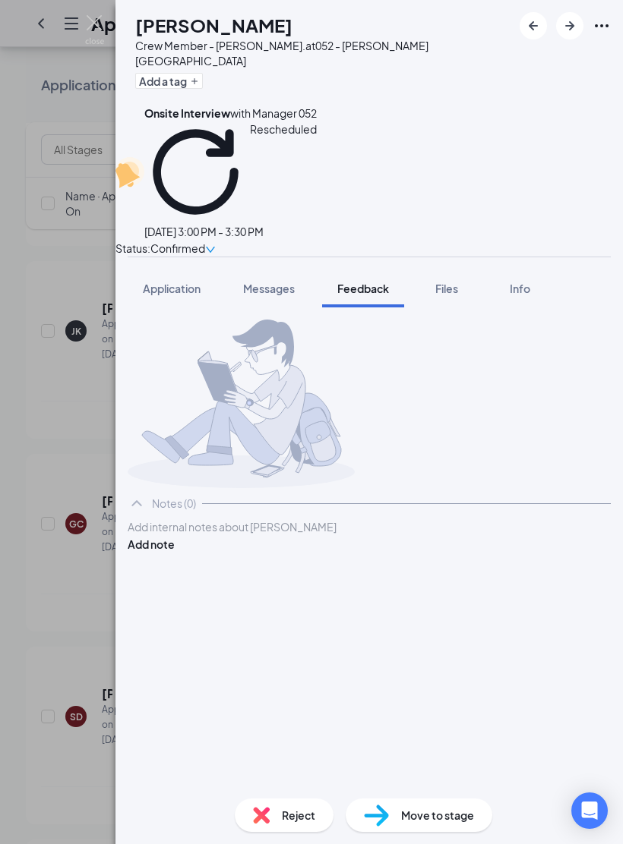
click at [600, 34] on icon "Ellipses" at bounding box center [601, 26] width 18 height 18
click at [324, 30] on div "Shaniah Dixon" at bounding box center [323, 25] width 377 height 26
click at [236, 33] on h1 "Shaniah Dixon" at bounding box center [213, 25] width 157 height 26
click at [278, 282] on span "Messages" at bounding box center [269, 289] width 52 height 14
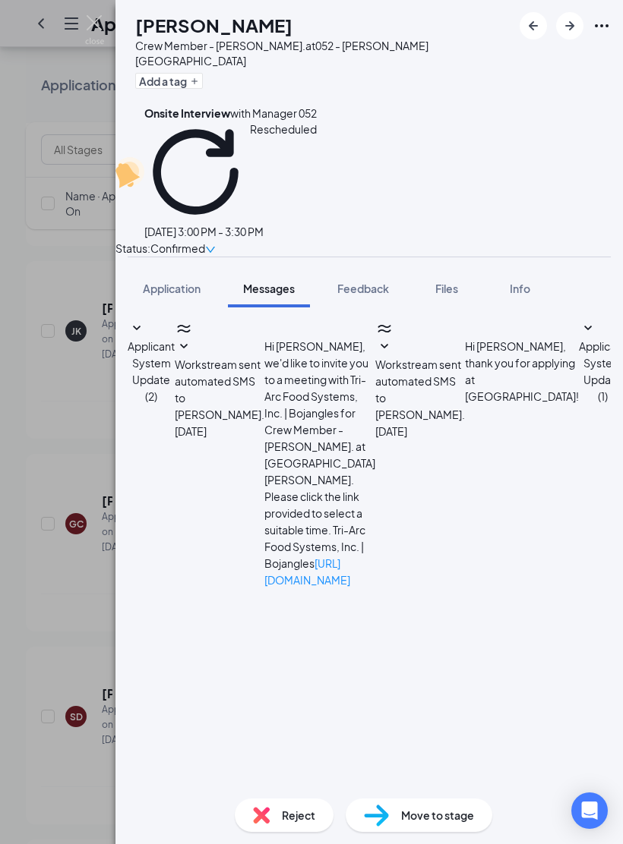
scroll to position [159, 0]
click at [183, 282] on span "Application" at bounding box center [172, 289] width 58 height 14
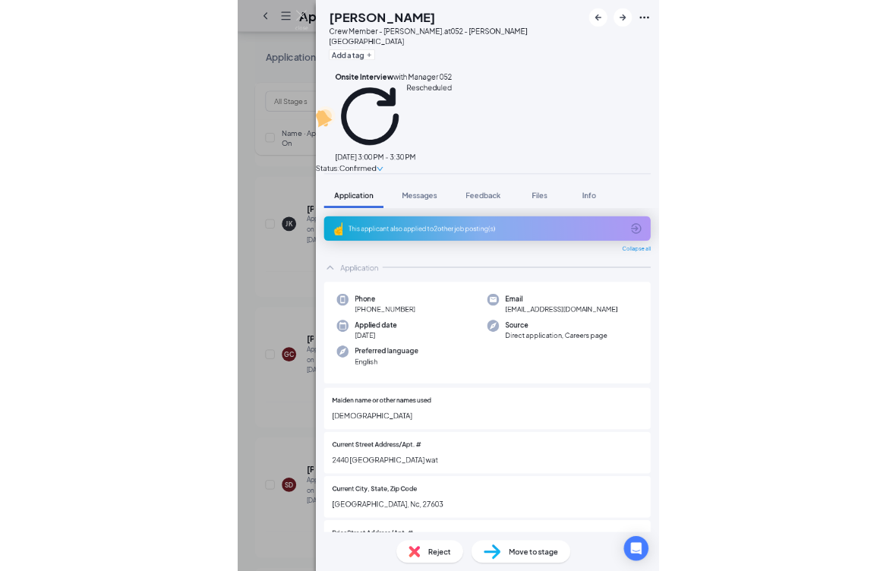
scroll to position [-3, 0]
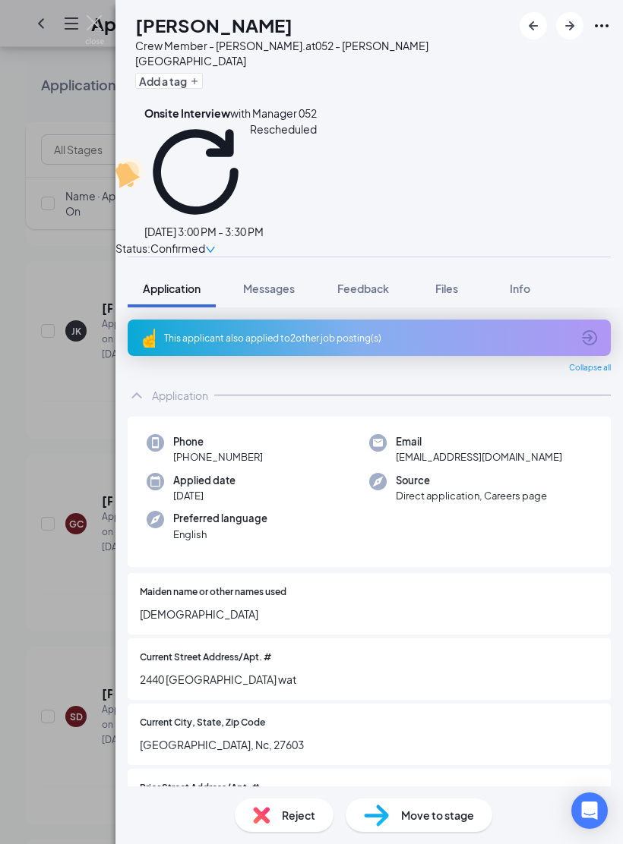
click at [98, 31] on img at bounding box center [94, 30] width 19 height 30
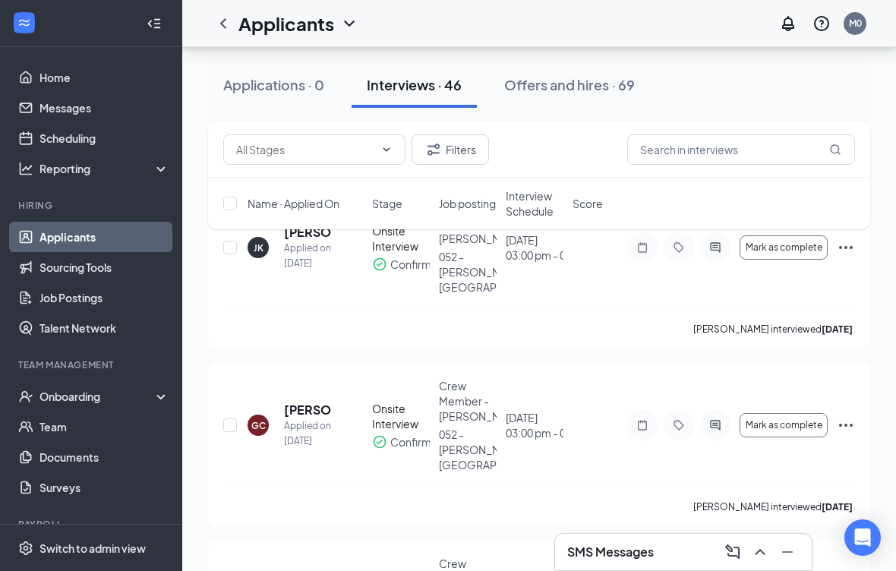
click at [123, 467] on link "Documents" at bounding box center [104, 457] width 130 height 30
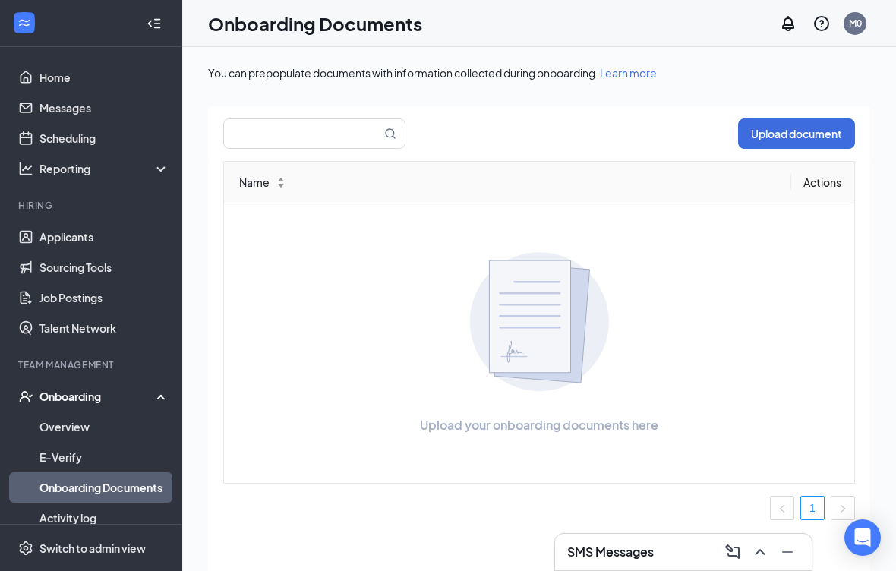
click at [118, 418] on link "Overview" at bounding box center [104, 426] width 130 height 30
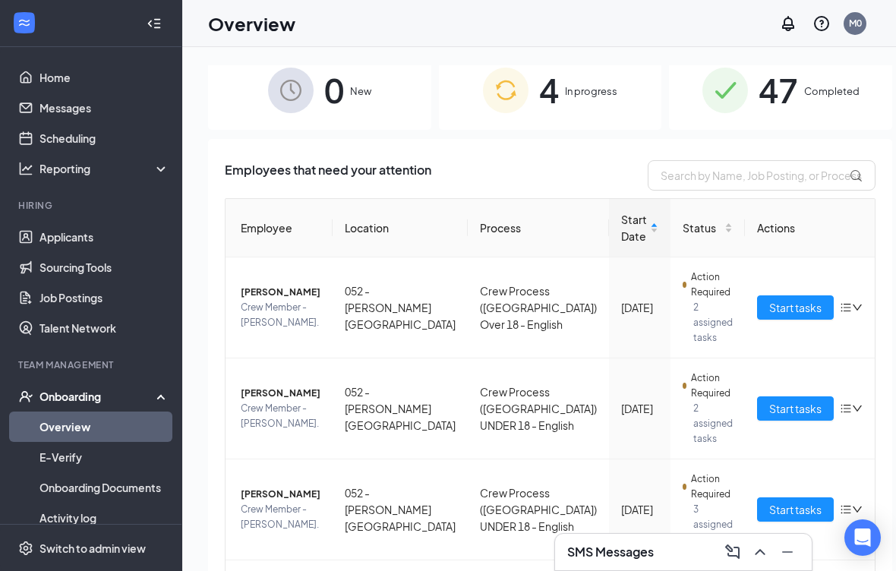
scroll to position [14, 0]
click at [793, 105] on div "47 Completed" at bounding box center [780, 91] width 223 height 80
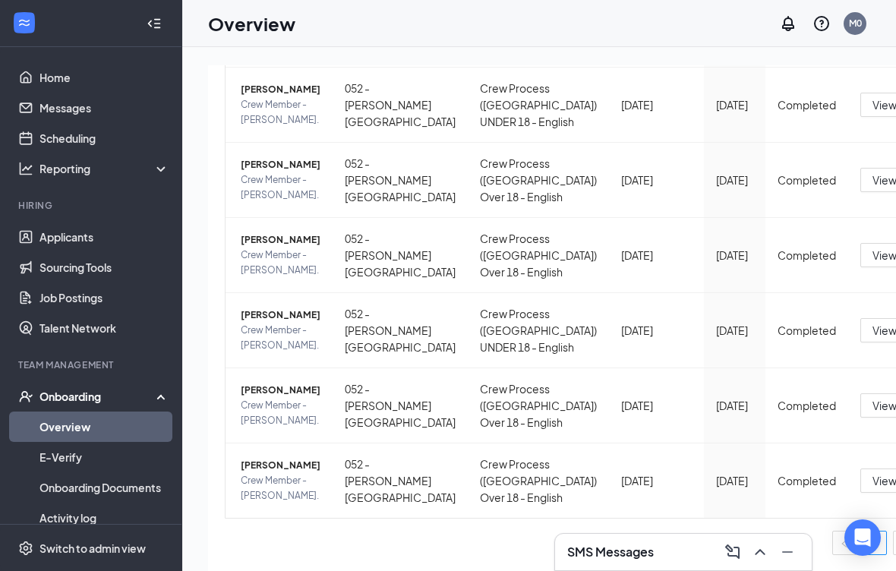
scroll to position [988, 1]
click at [468, 368] on td "Crew Process ([GEOGRAPHIC_DATA]) Over 18 - English" at bounding box center [538, 405] width 141 height 75
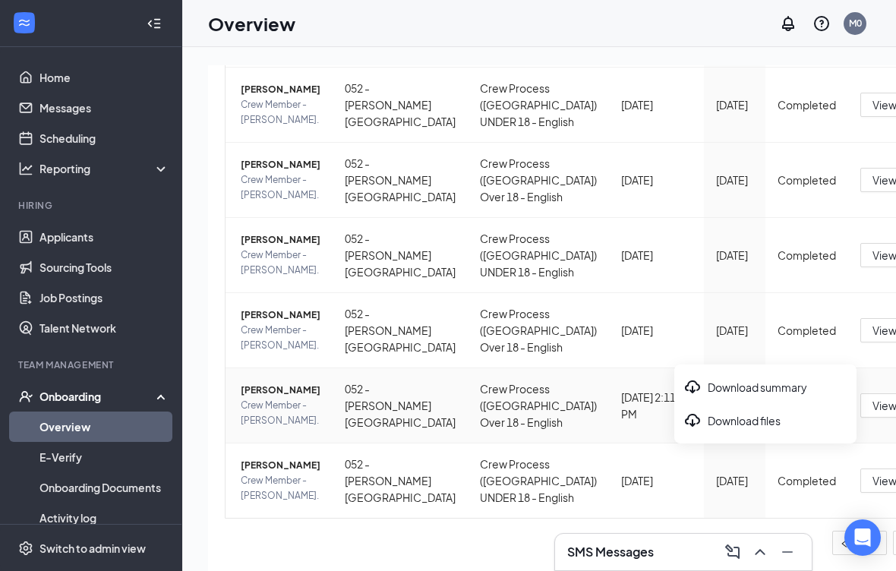
click at [796, 412] on div "Download files" at bounding box center [765, 420] width 164 height 18
click at [805, 389] on div "Download summary" at bounding box center [765, 387] width 164 height 18
click at [765, 430] on li "Download files" at bounding box center [765, 420] width 182 height 33
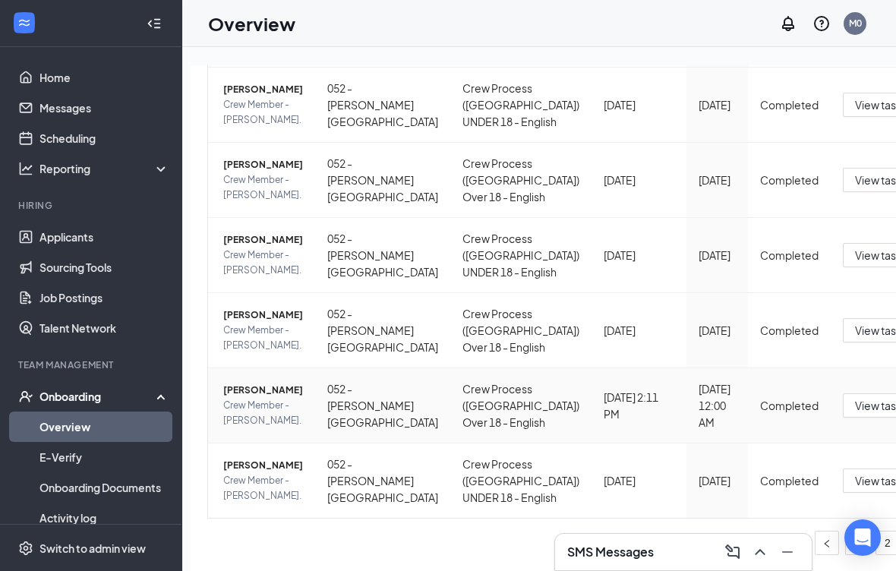
scroll to position [0, 17]
click at [451, 368] on td "Crew Process ([GEOGRAPHIC_DATA]) Over 18 - English" at bounding box center [521, 405] width 141 height 75
click at [245, 383] on span "[PERSON_NAME]" at bounding box center [264, 390] width 80 height 15
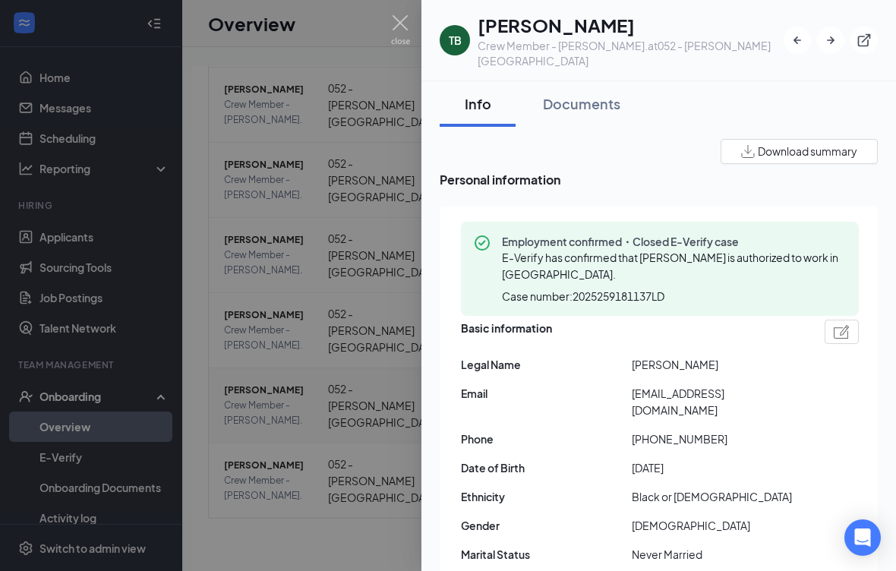
click at [815, 139] on button "Download summary" at bounding box center [798, 151] width 157 height 25
click at [606, 94] on div "Documents" at bounding box center [581, 103] width 77 height 19
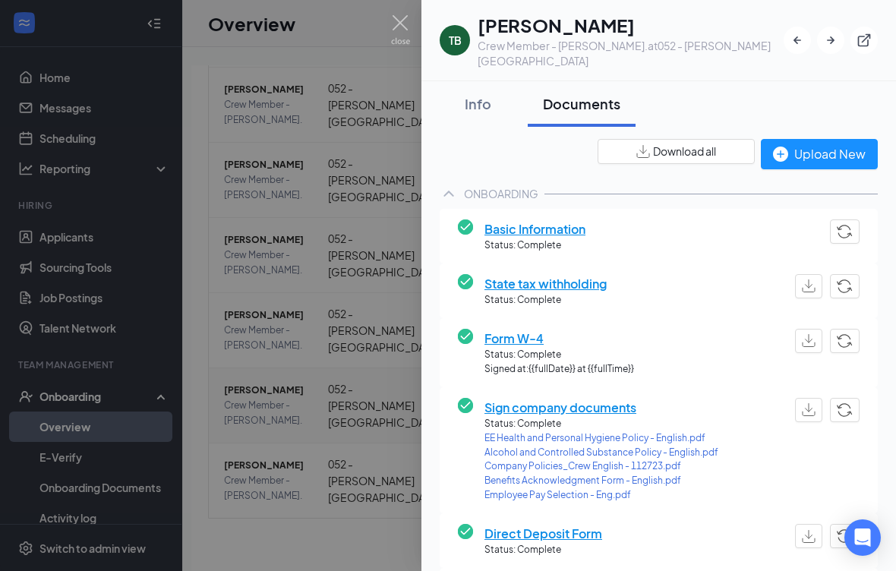
click at [824, 145] on div "Upload New" at bounding box center [819, 153] width 93 height 19
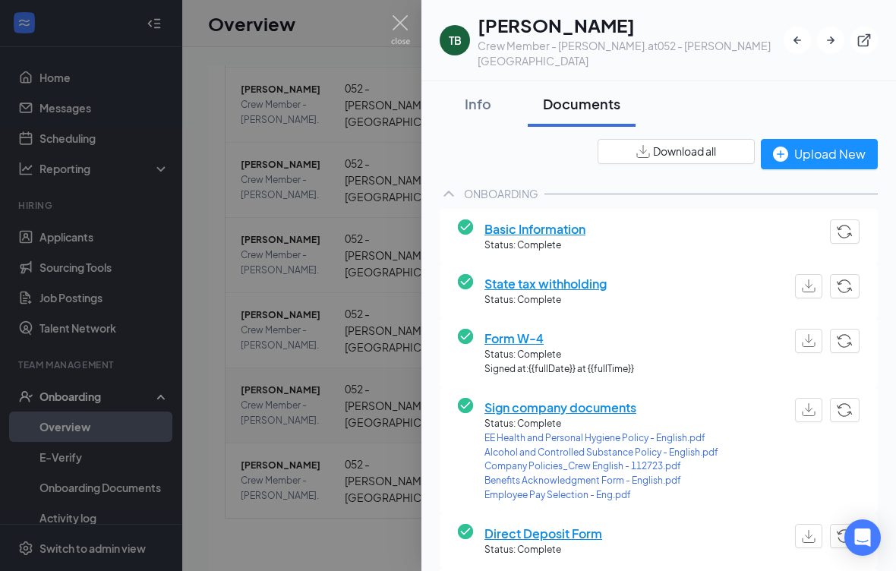
click at [827, 144] on div "Upload New" at bounding box center [819, 153] width 93 height 19
click at [813, 144] on div "Upload New" at bounding box center [819, 153] width 93 height 19
click at [284, 420] on div at bounding box center [448, 285] width 896 height 571
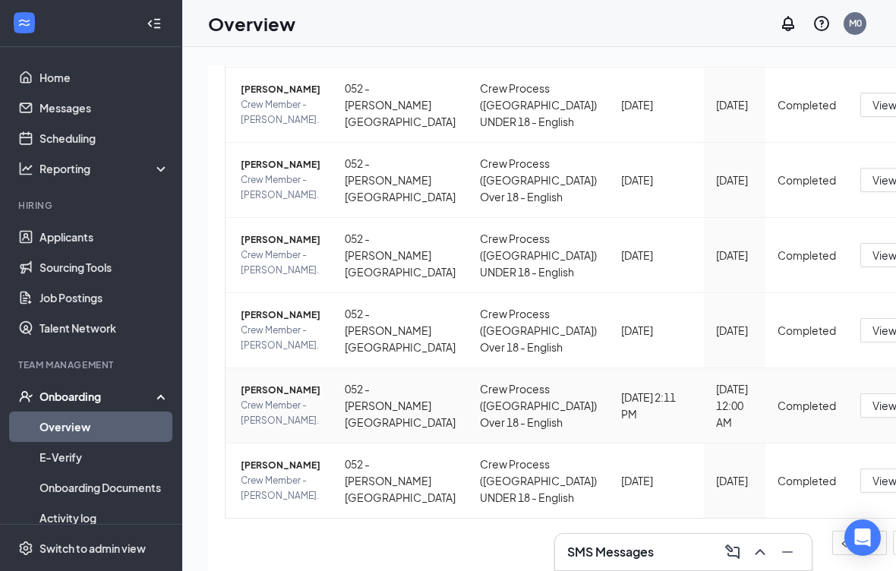
click at [776, 420] on div "Download files" at bounding box center [766, 420] width 164 height 18
click at [758, 417] on div "Download files" at bounding box center [766, 420] width 164 height 18
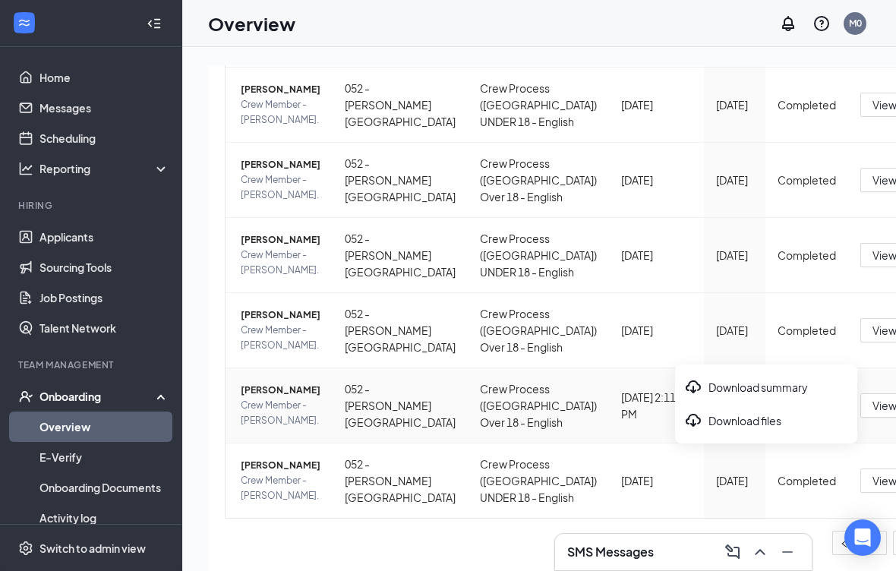
click at [758, 416] on div "Download files" at bounding box center [766, 420] width 164 height 18
click at [860, 393] on button "View tasks" at bounding box center [898, 405] width 77 height 24
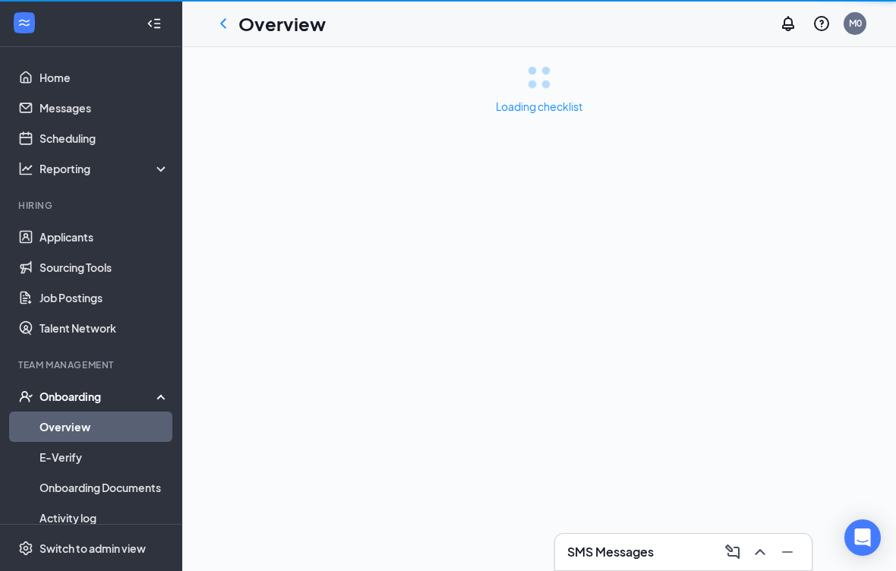
click at [737, 361] on div "Loading checklist" at bounding box center [539, 309] width 714 height 524
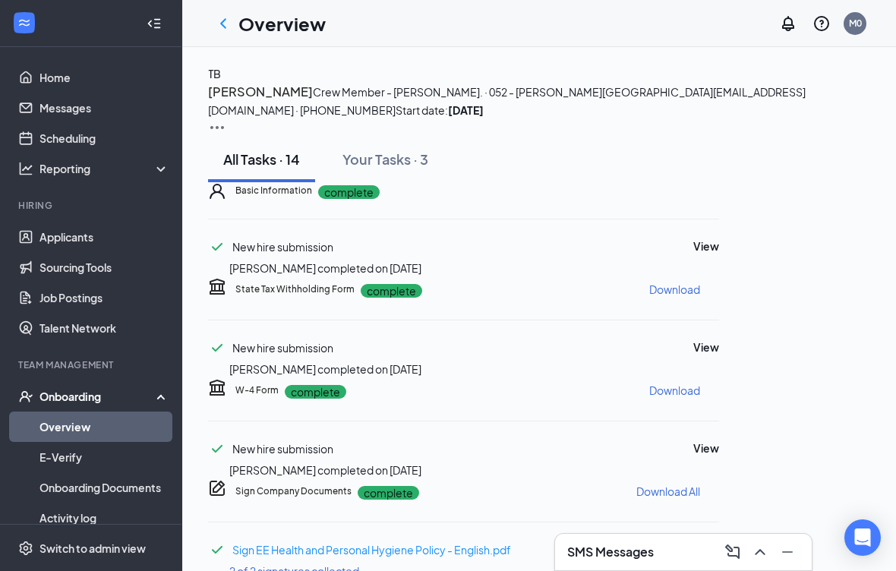
click at [229, 30] on icon "ChevronLeft" at bounding box center [223, 23] width 18 height 18
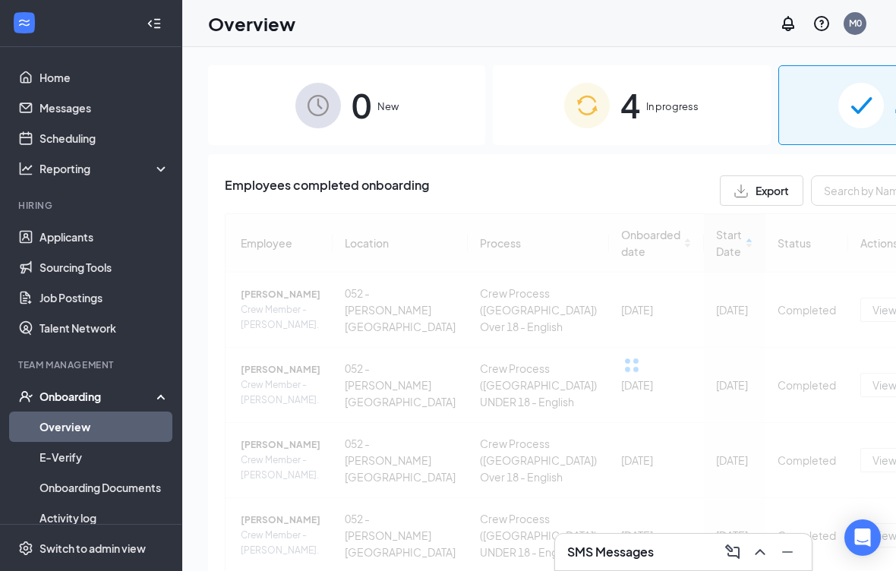
click at [806, 460] on div at bounding box center [632, 365] width 814 height 304
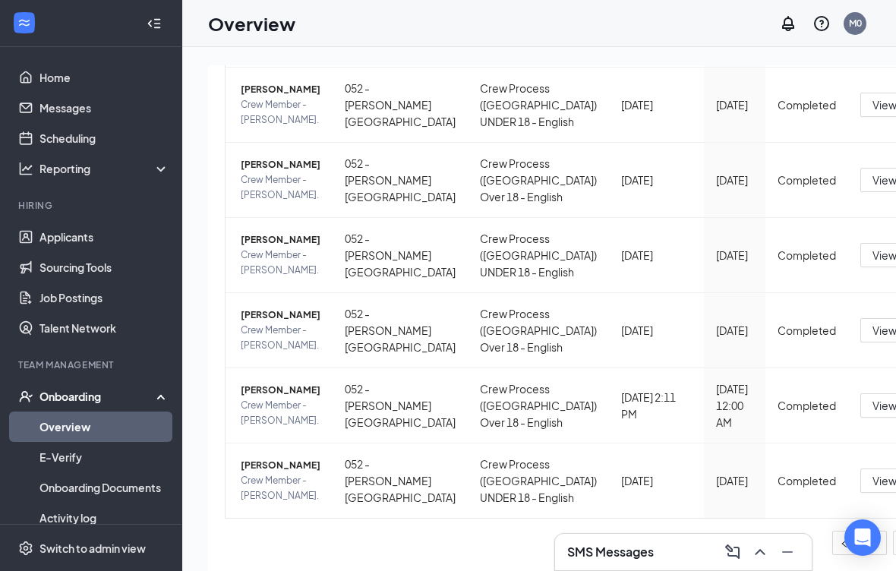
scroll to position [631, 0]
click at [780, 493] on div "Download summary" at bounding box center [766, 493] width 164 height 18
click at [786, 515] on li "Download files" at bounding box center [766, 526] width 182 height 33
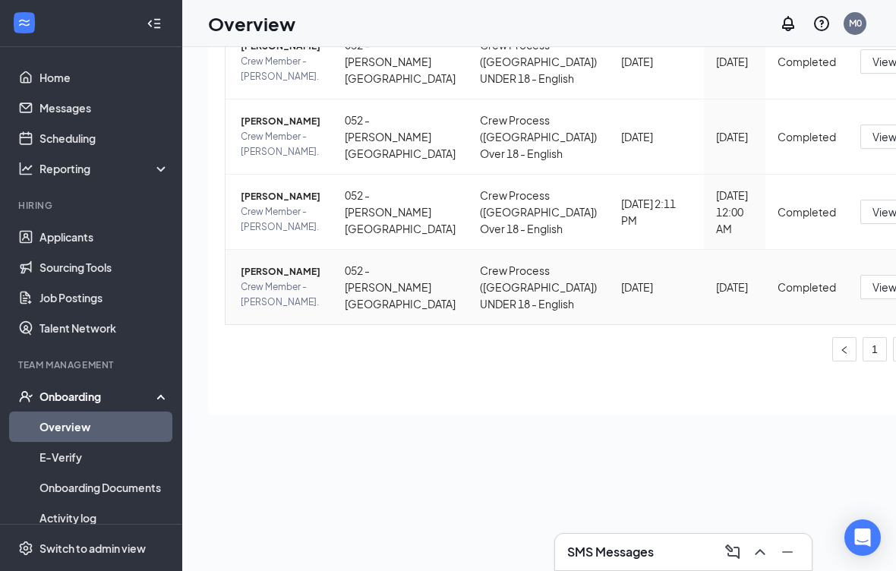
scroll to position [192, 0]
click at [765, 259] on td "Completed" at bounding box center [806, 288] width 83 height 74
click at [765, 254] on td "Completed" at bounding box center [806, 288] width 83 height 74
click at [765, 270] on td "Completed" at bounding box center [806, 288] width 83 height 74
click at [277, 281] on span "Crew Member - [PERSON_NAME]." at bounding box center [281, 296] width 80 height 30
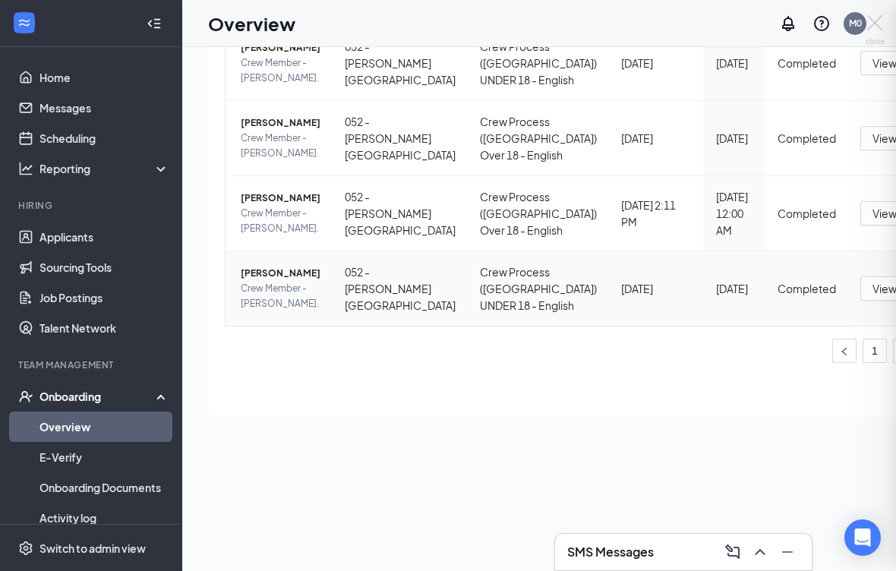
click at [269, 254] on div at bounding box center [448, 285] width 896 height 571
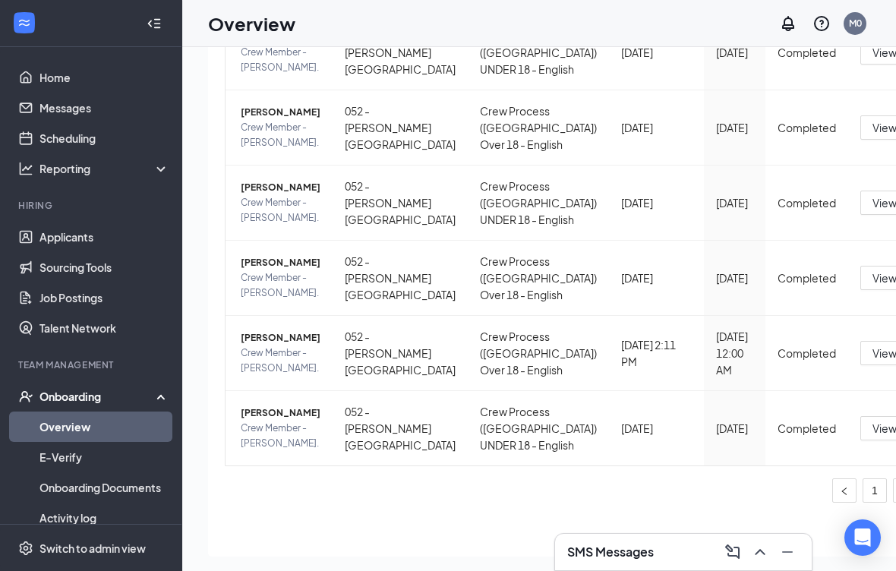
scroll to position [34, 0]
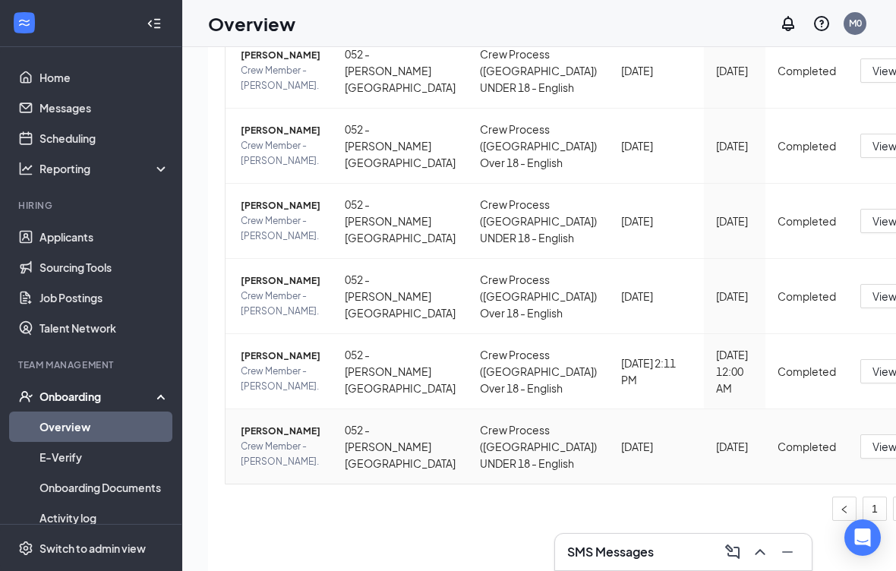
click at [468, 409] on td "Crew Process ([GEOGRAPHIC_DATA]) UNDER 18 - English" at bounding box center [538, 446] width 141 height 74
click at [609, 437] on td "[DATE]" at bounding box center [656, 446] width 95 height 74
click at [752, 490] on div "Download files" at bounding box center [765, 493] width 164 height 18
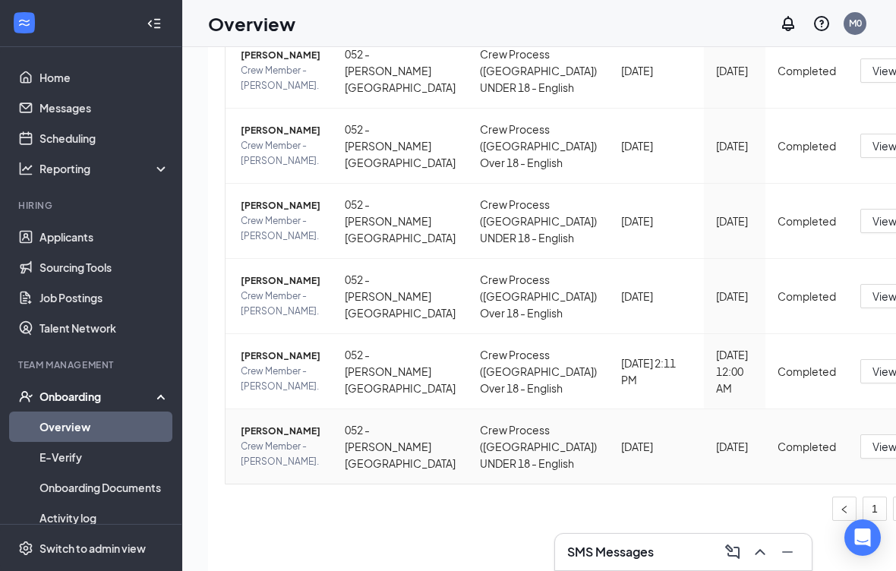
scroll to position [0, 0]
click at [771, 457] on div "Download summary" at bounding box center [765, 459] width 164 height 18
click at [872, 438] on span "View tasks" at bounding box center [898, 446] width 52 height 17
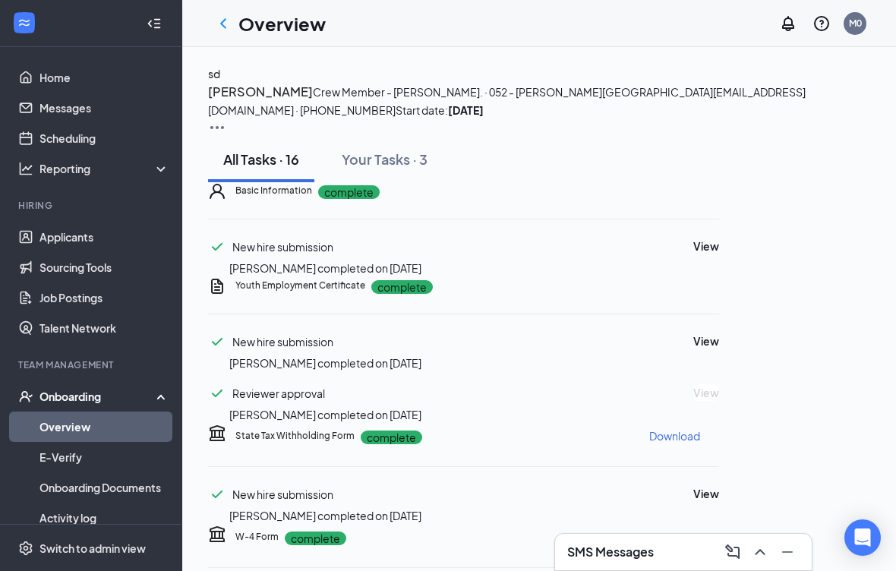
click at [121, 404] on div "Onboarding" at bounding box center [97, 396] width 117 height 15
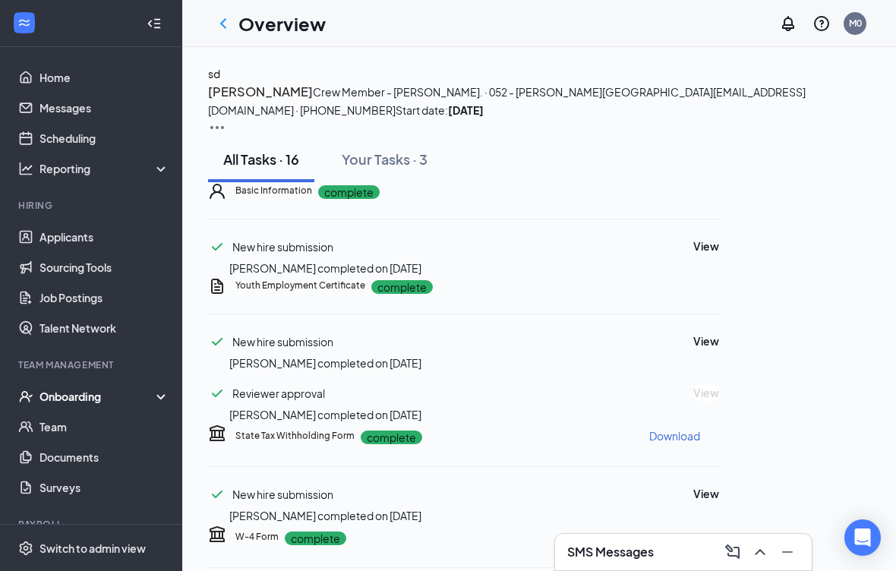
click at [228, 27] on icon "ChevronLeft" at bounding box center [223, 23] width 18 height 18
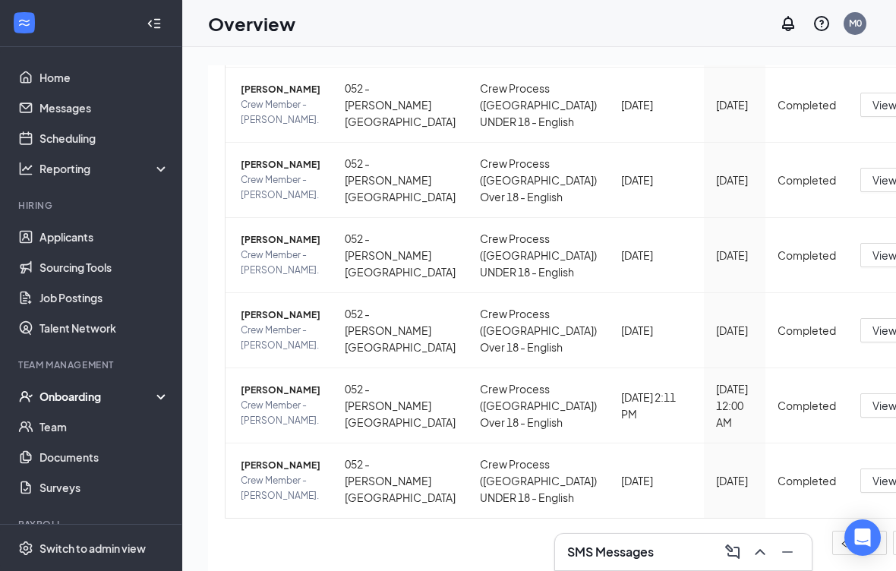
scroll to position [631, 0]
click at [767, 531] on div "Download files" at bounding box center [766, 527] width 164 height 18
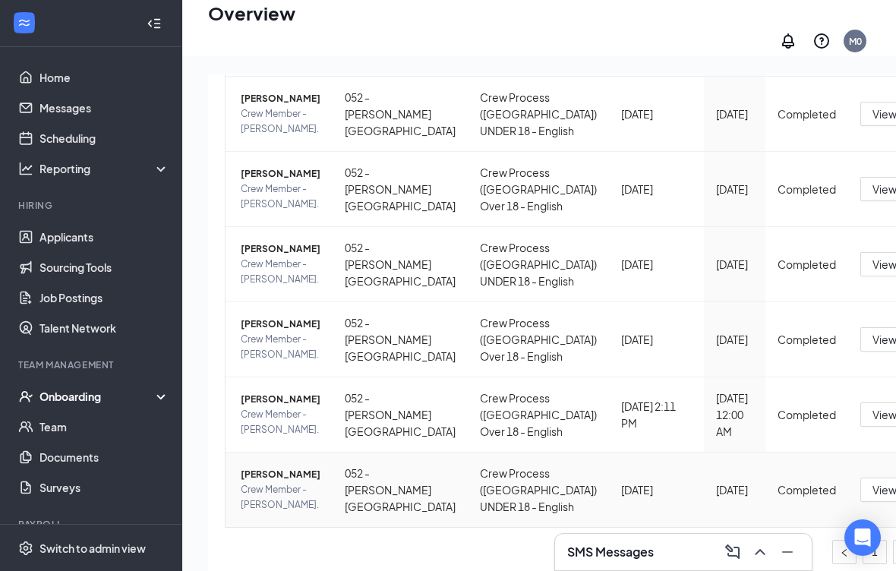
scroll to position [49, 0]
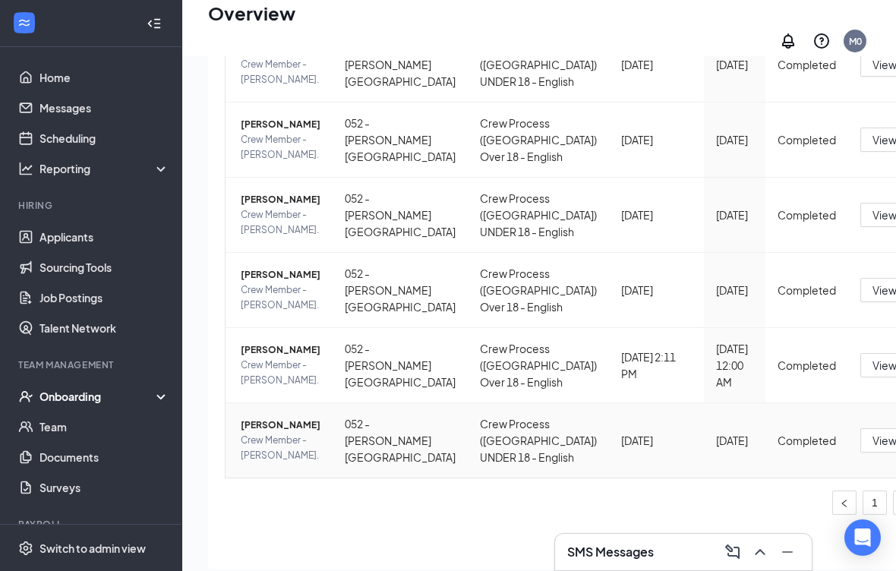
click at [729, 478] on div "Download files" at bounding box center [766, 477] width 164 height 18
click at [872, 432] on span "View tasks" at bounding box center [898, 440] width 52 height 17
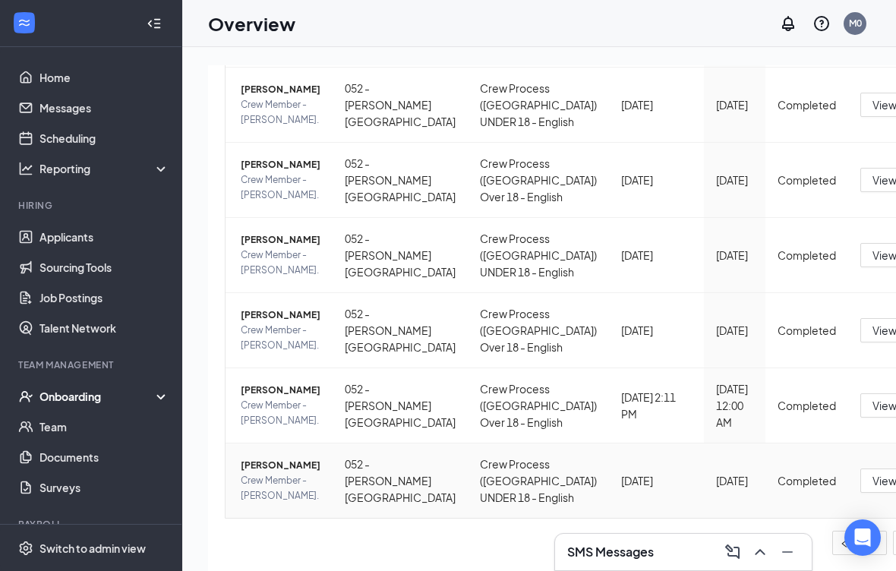
scroll to position [202, -1]
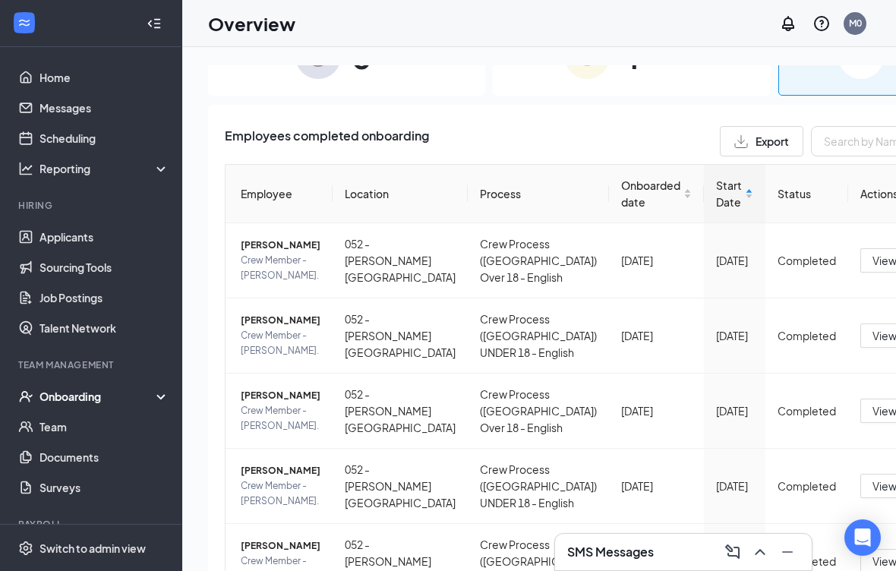
click at [80, 247] on link "Applicants" at bounding box center [104, 237] width 130 height 30
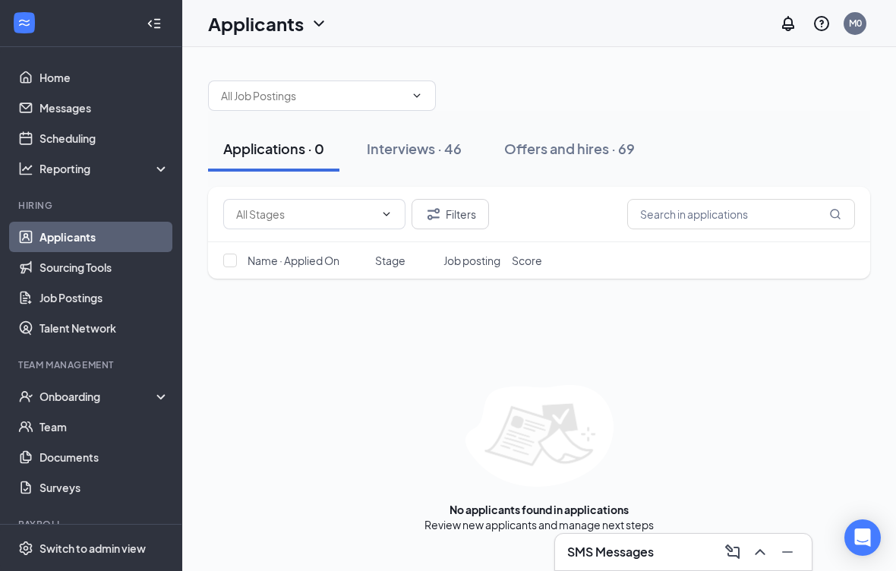
click at [59, 387] on div "Onboarding" at bounding box center [91, 396] width 182 height 30
click at [58, 420] on link "Overview" at bounding box center [104, 426] width 130 height 30
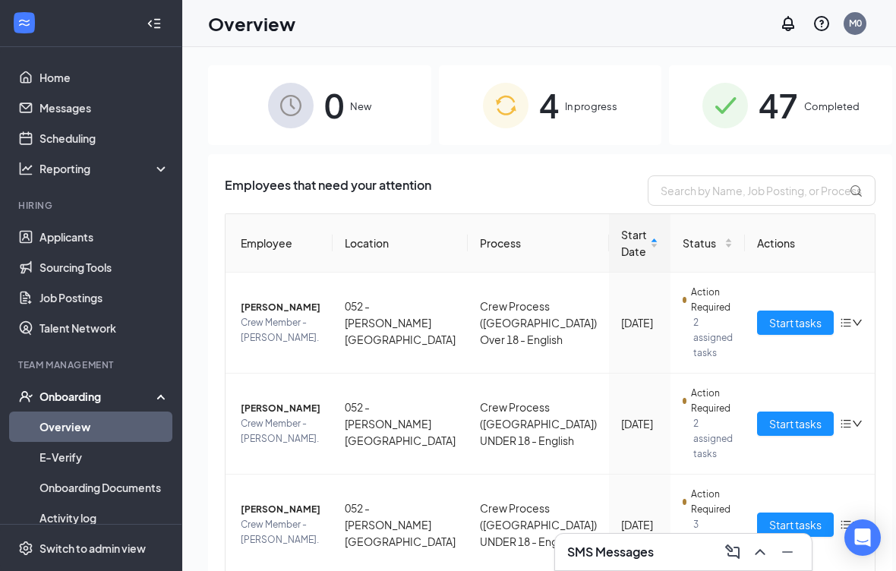
click at [769, 324] on span "Start tasks" at bounding box center [795, 322] width 52 height 17
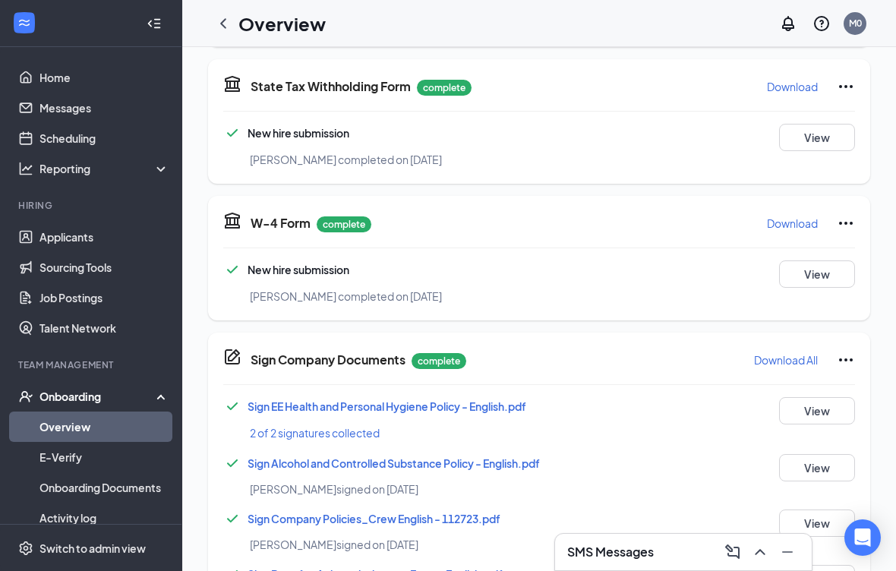
click at [231, 20] on icon "ChevronLeft" at bounding box center [223, 23] width 18 height 18
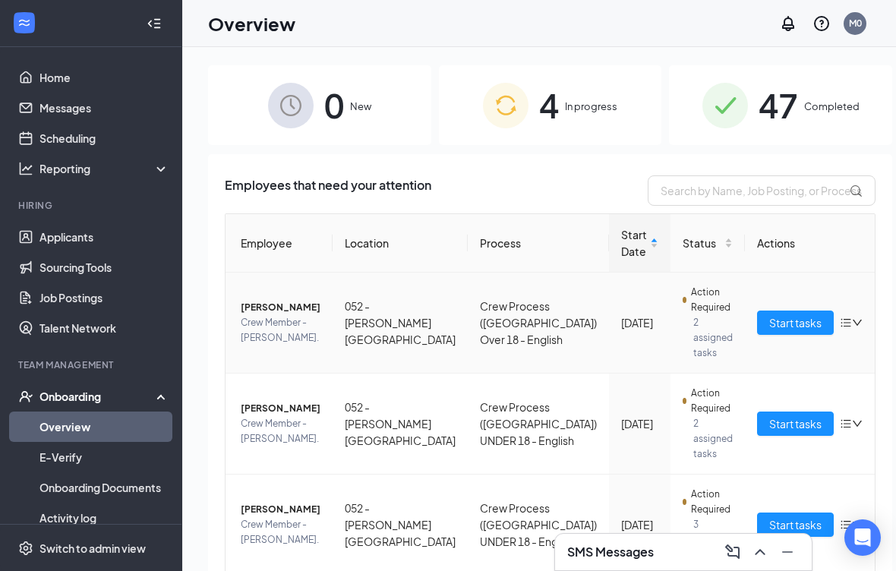
click at [852, 326] on icon "down" at bounding box center [857, 322] width 11 height 11
click at [812, 314] on div "Start tasks" at bounding box center [810, 322] width 106 height 24
click at [670, 324] on td "Action Required 2 assigned tasks" at bounding box center [707, 323] width 74 height 101
click at [310, 315] on span "[PERSON_NAME]" at bounding box center [281, 307] width 80 height 15
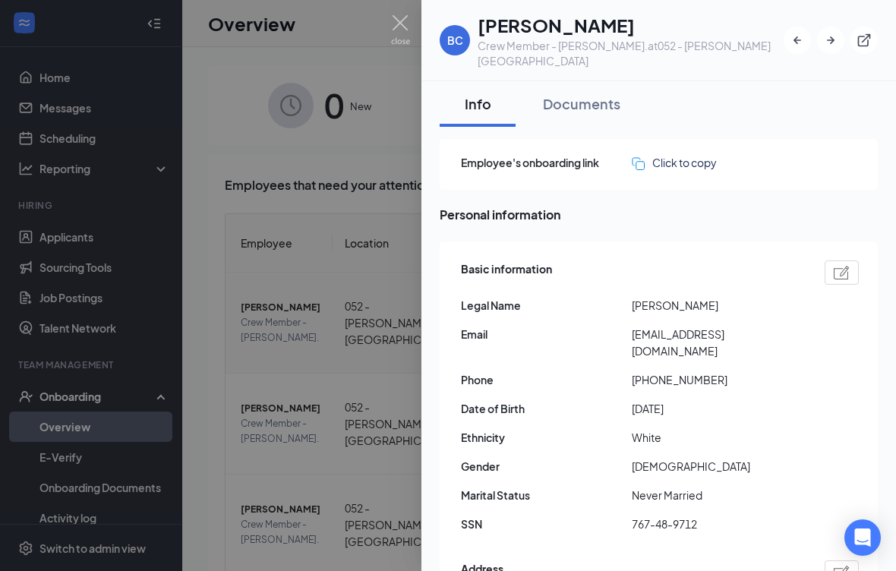
click at [593, 94] on div "Documents" at bounding box center [581, 103] width 77 height 19
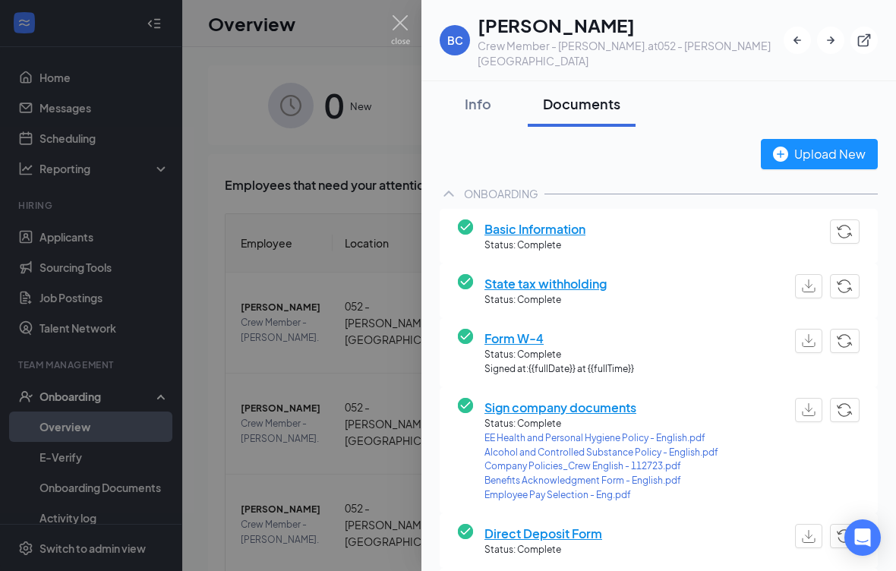
click at [826, 146] on div "Upload New" at bounding box center [819, 153] width 93 height 19
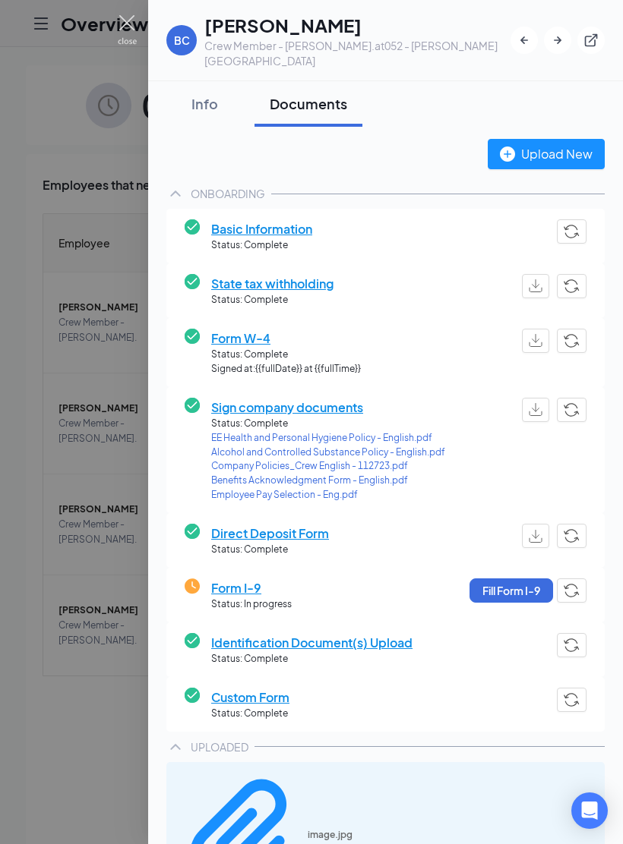
click at [134, 30] on img at bounding box center [127, 30] width 19 height 30
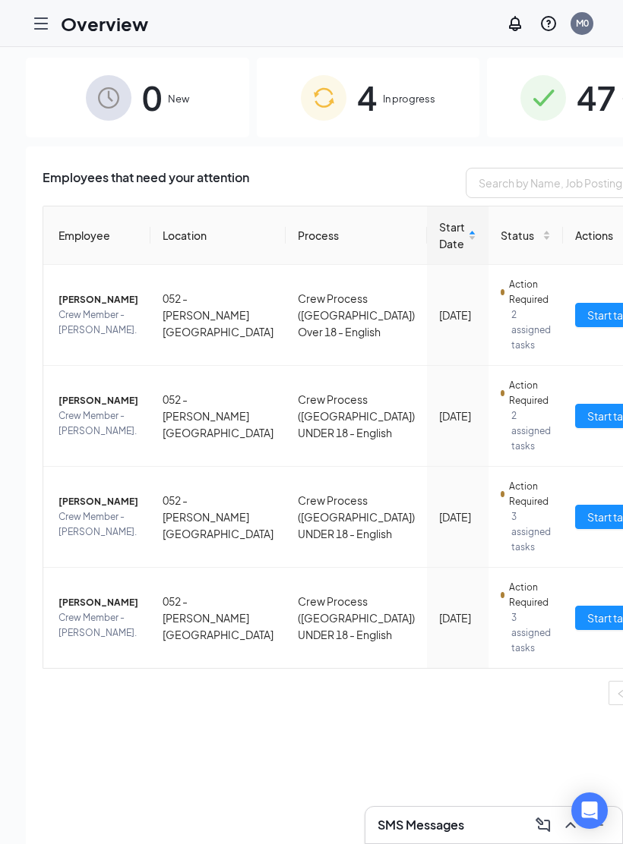
scroll to position [49, 0]
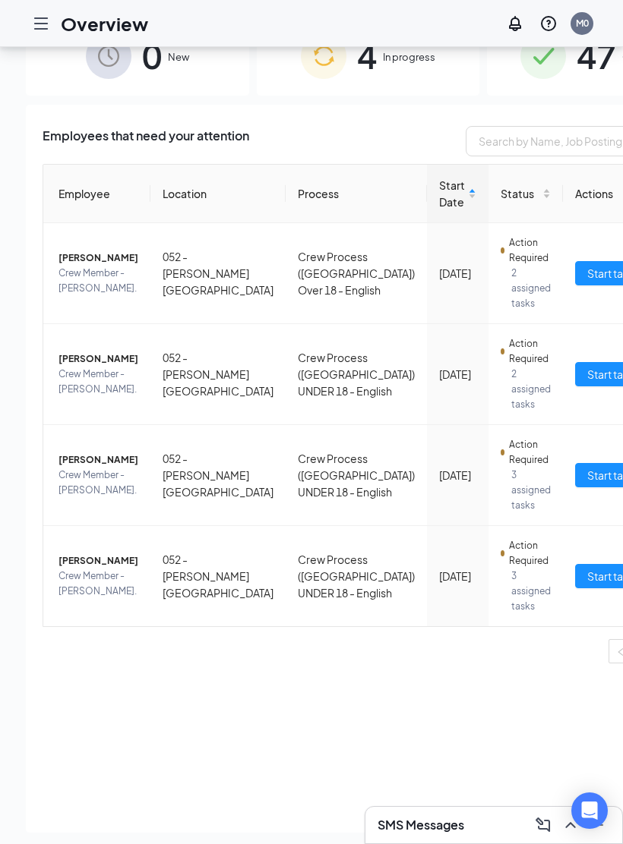
click at [576, 63] on span "47" at bounding box center [595, 56] width 39 height 52
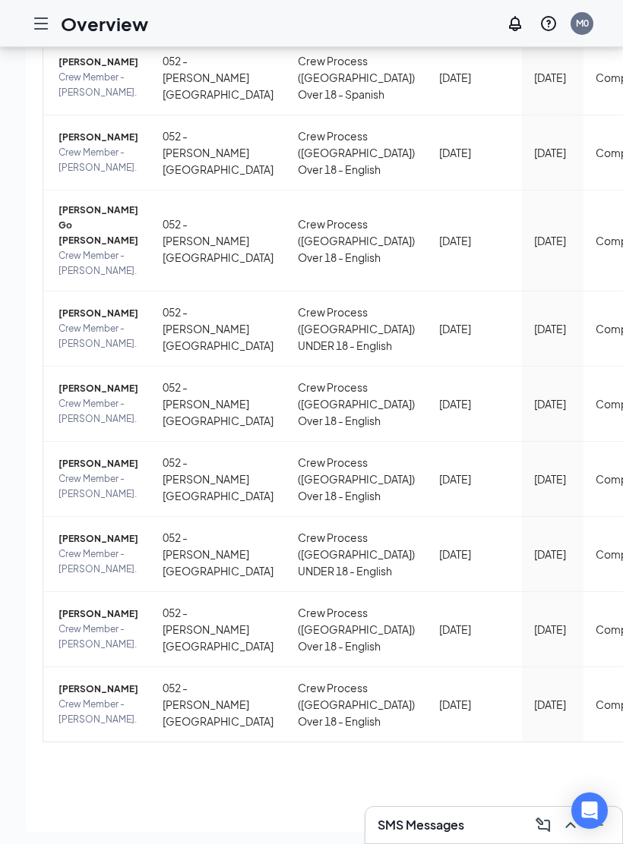
scroll to position [704, 1]
click at [607, 570] on ul "1 2 3 4 5" at bounding box center [450, 767] width 814 height 24
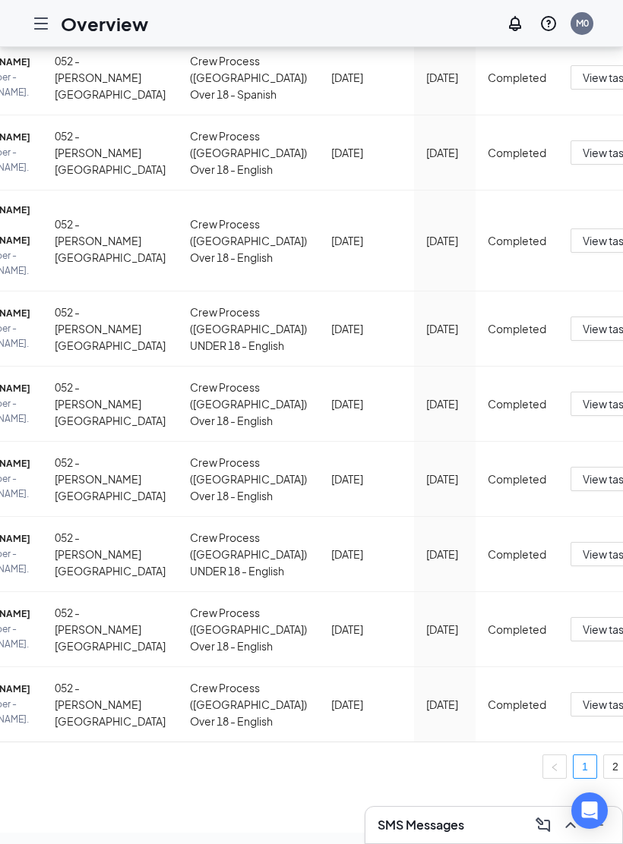
scroll to position [0, 108]
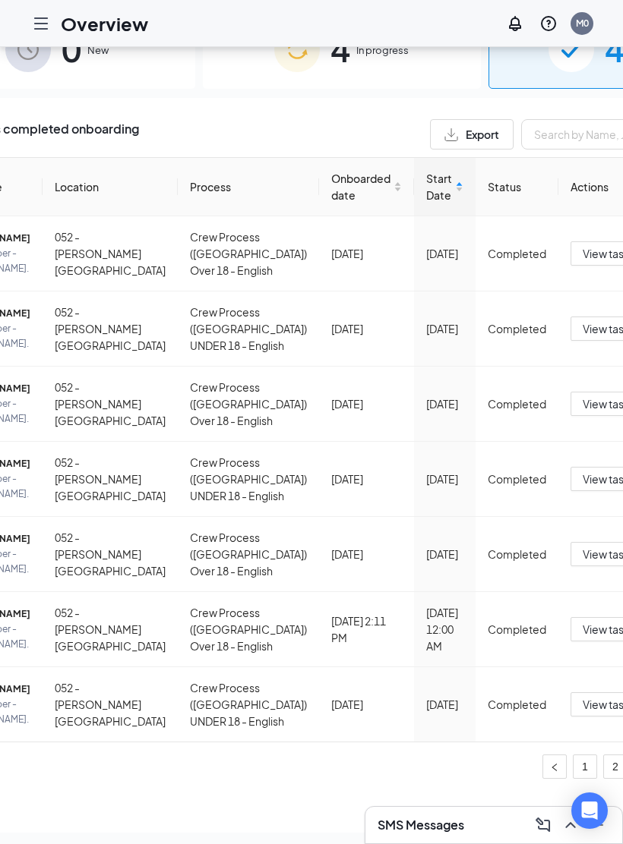
scroll to position [358, 0]
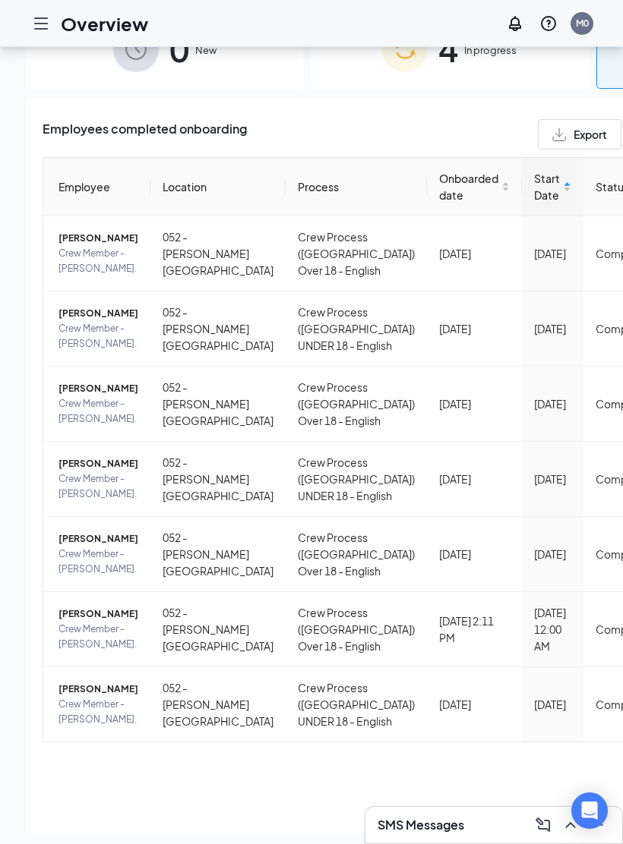
click at [583, 570] on td "Completed" at bounding box center [624, 704] width 83 height 74
click at [74, 570] on span "[PERSON_NAME]" at bounding box center [98, 689] width 80 height 15
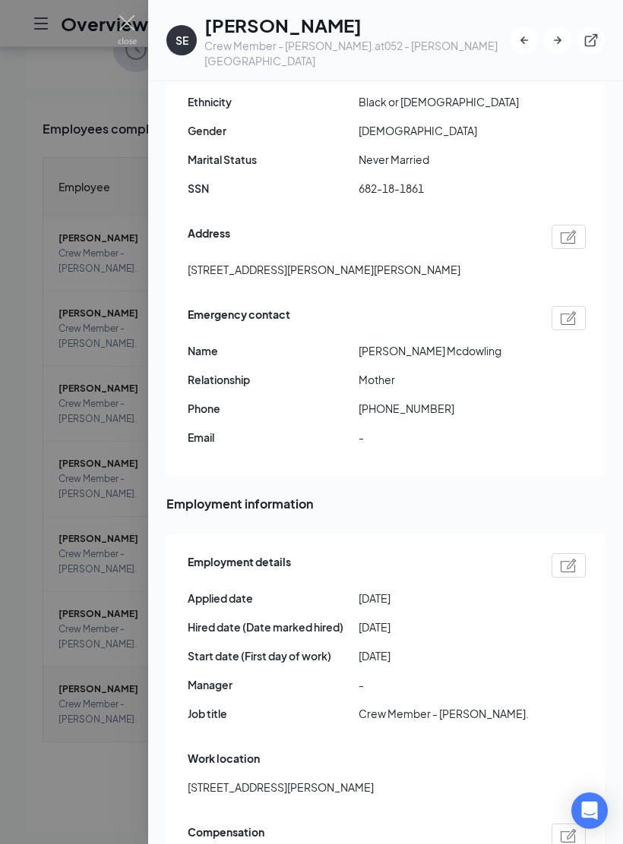
scroll to position [419, 0]
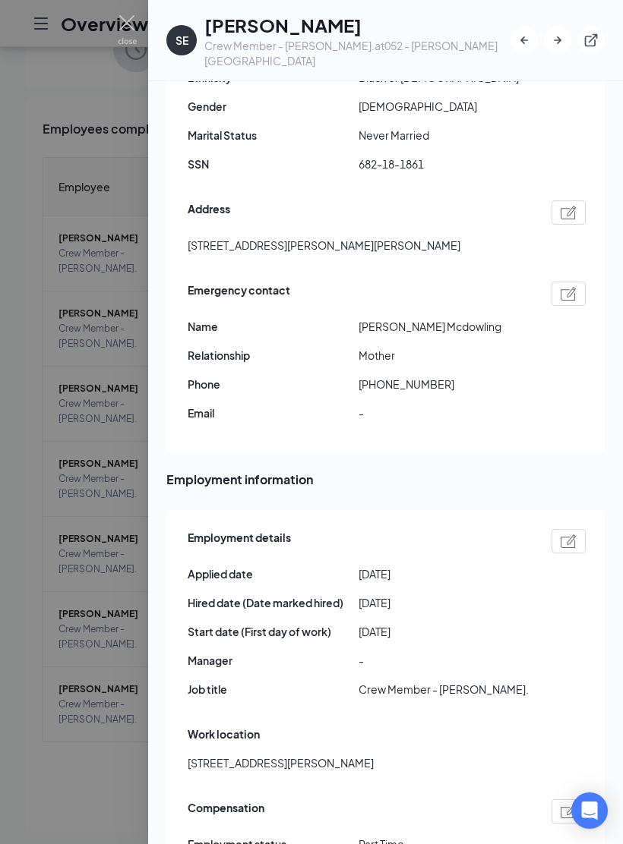
click at [574, 534] on img at bounding box center [568, 541] width 16 height 14
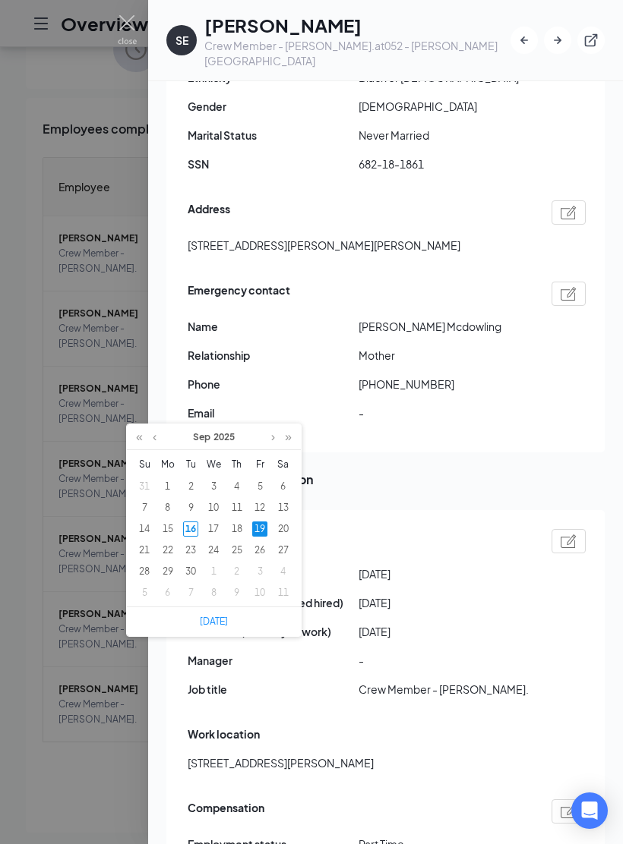
click at [173, 522] on div "15" at bounding box center [167, 529] width 15 height 15
type input "[DATE]"
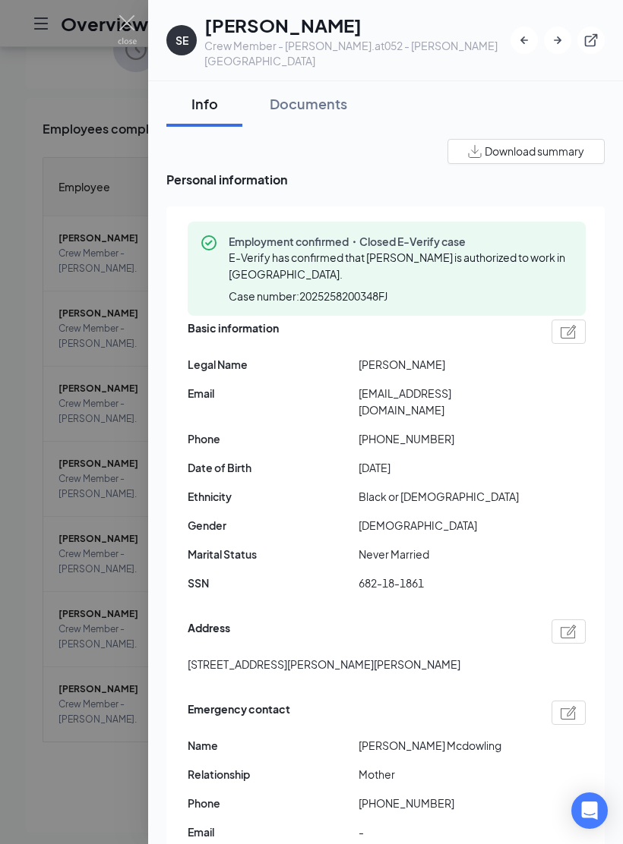
scroll to position [0, 0]
click at [326, 94] on div "Documents" at bounding box center [307, 103] width 77 height 19
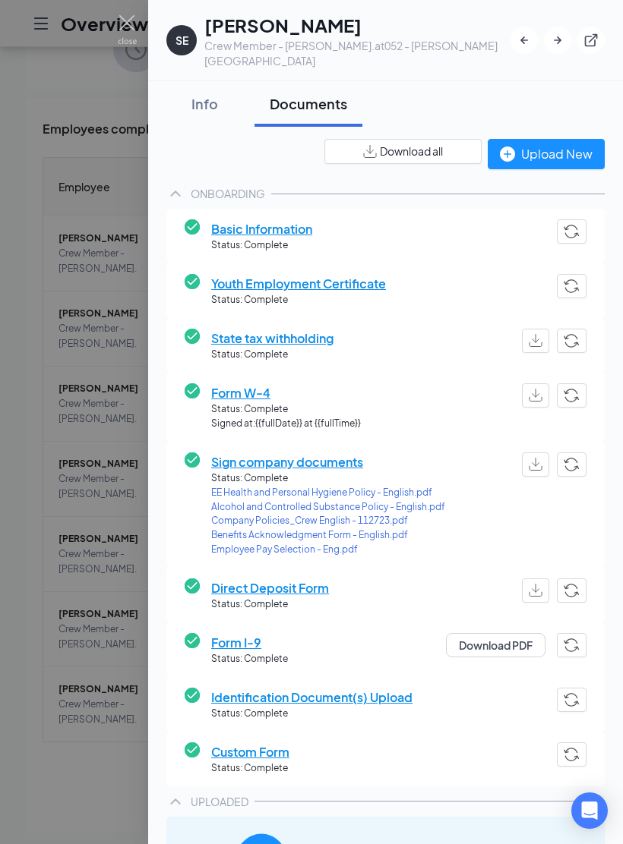
click at [572, 144] on div "Upload New" at bounding box center [546, 153] width 93 height 19
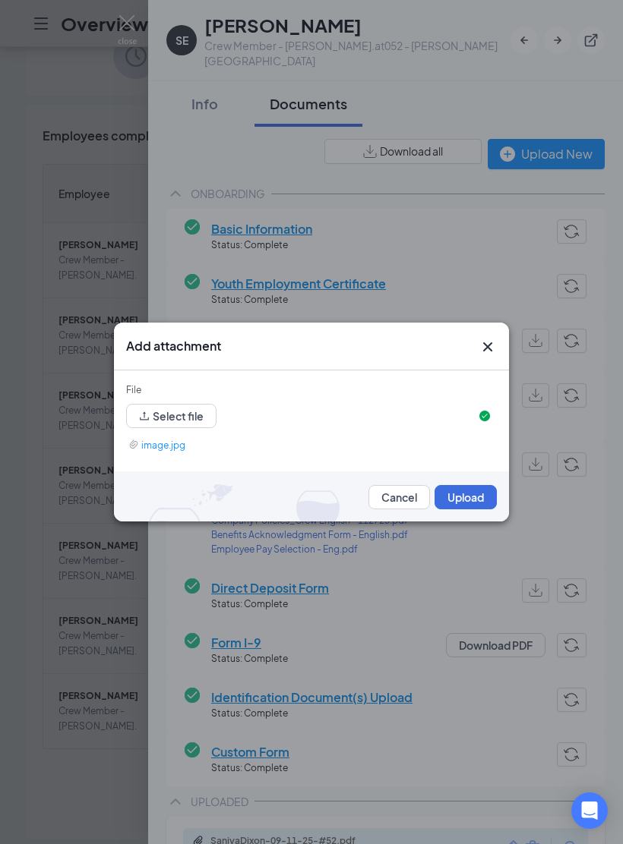
scroll to position [358, 0]
click at [464, 505] on button "Upload" at bounding box center [465, 497] width 62 height 24
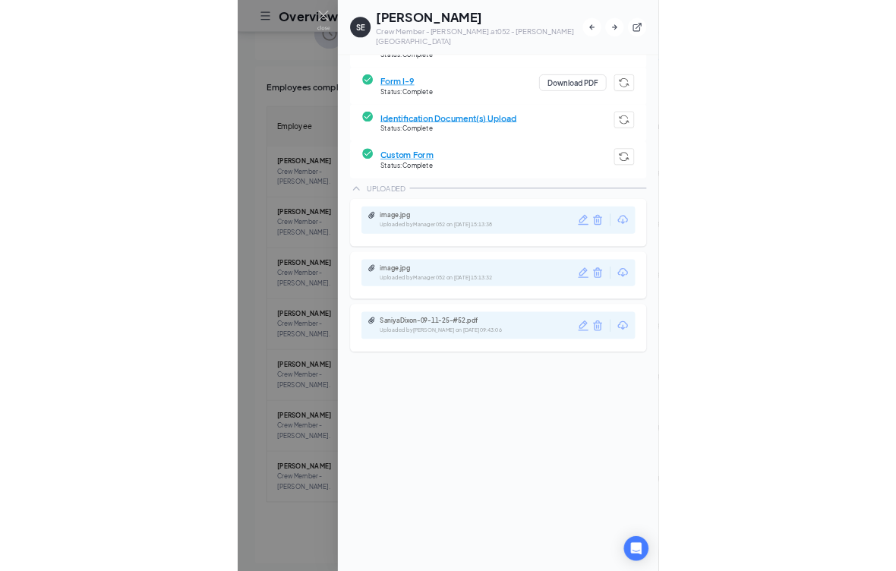
scroll to position [0, 0]
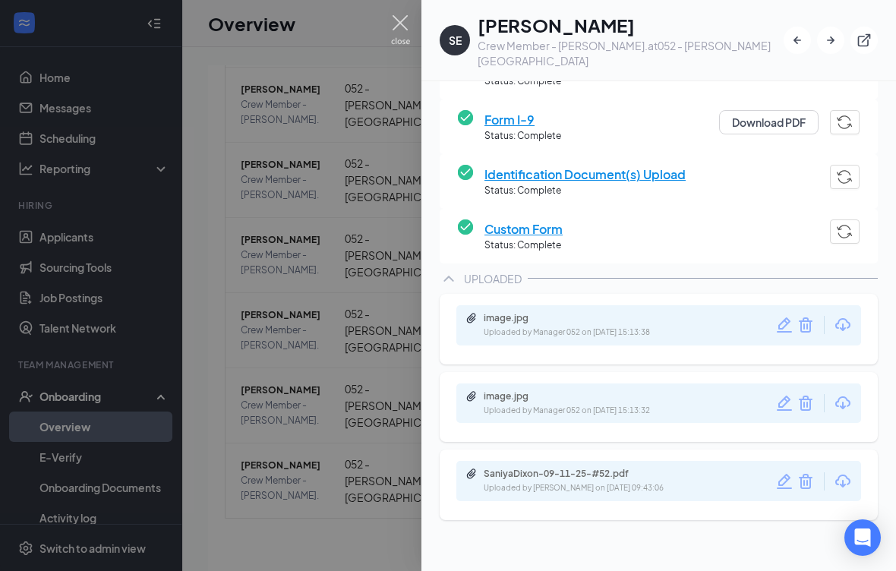
click at [403, 36] on img at bounding box center [400, 30] width 19 height 30
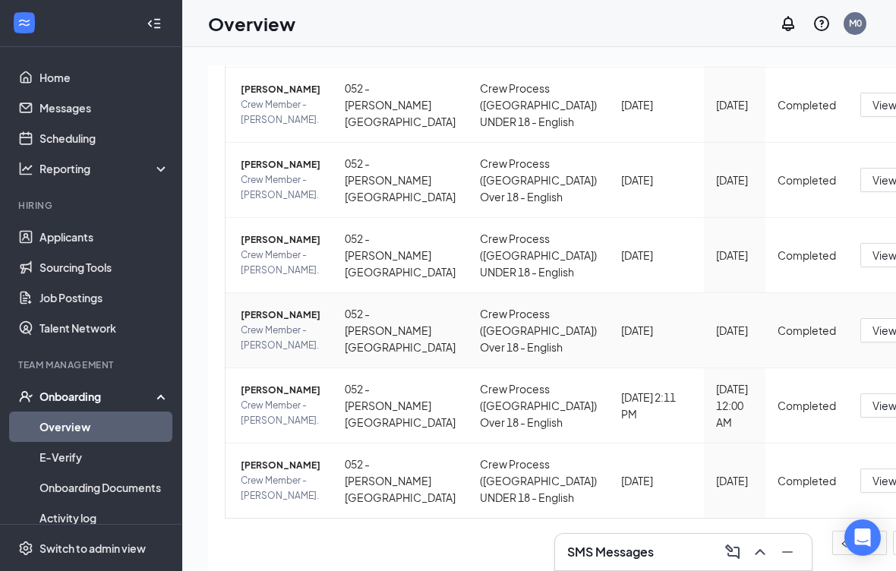
click at [274, 323] on span "[PERSON_NAME]" at bounding box center [281, 314] width 80 height 15
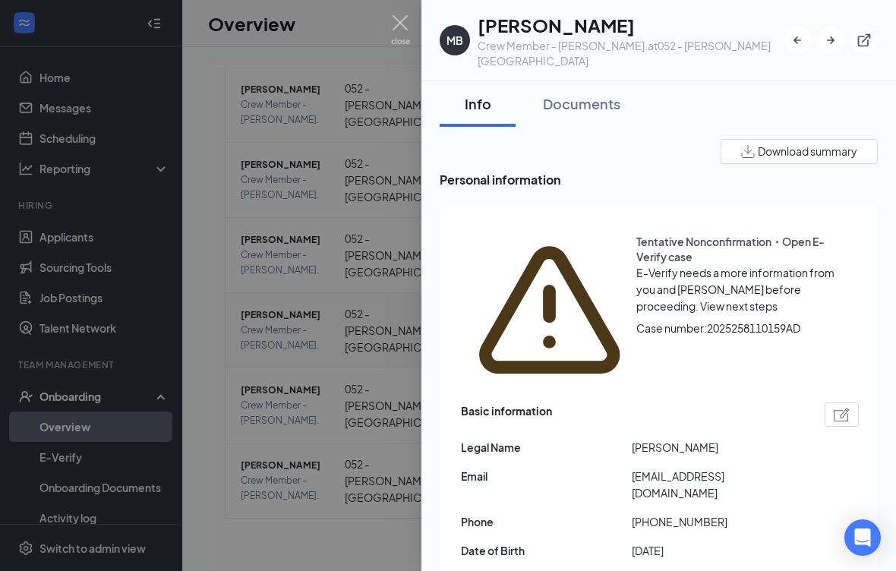
click at [622, 143] on span "Download summary" at bounding box center [807, 151] width 99 height 16
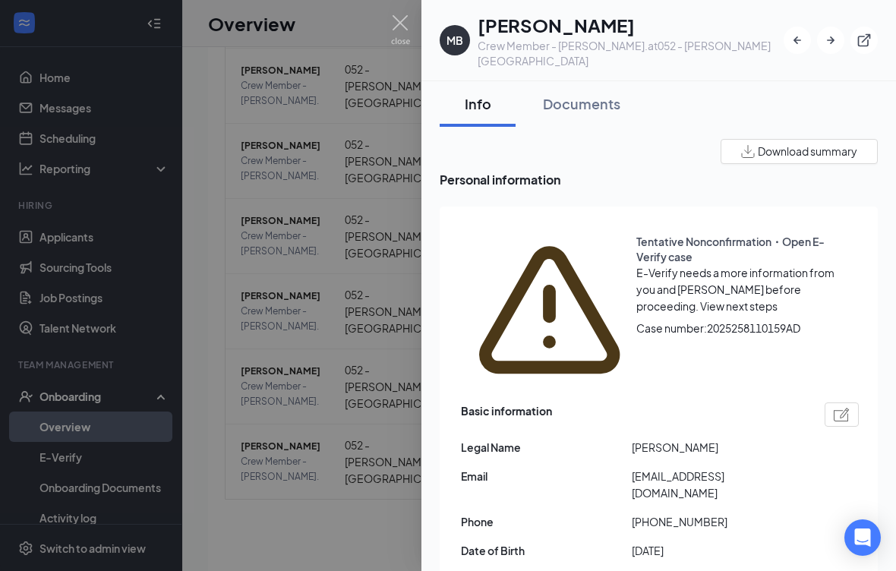
click at [600, 94] on div "Documents" at bounding box center [581, 103] width 77 height 19
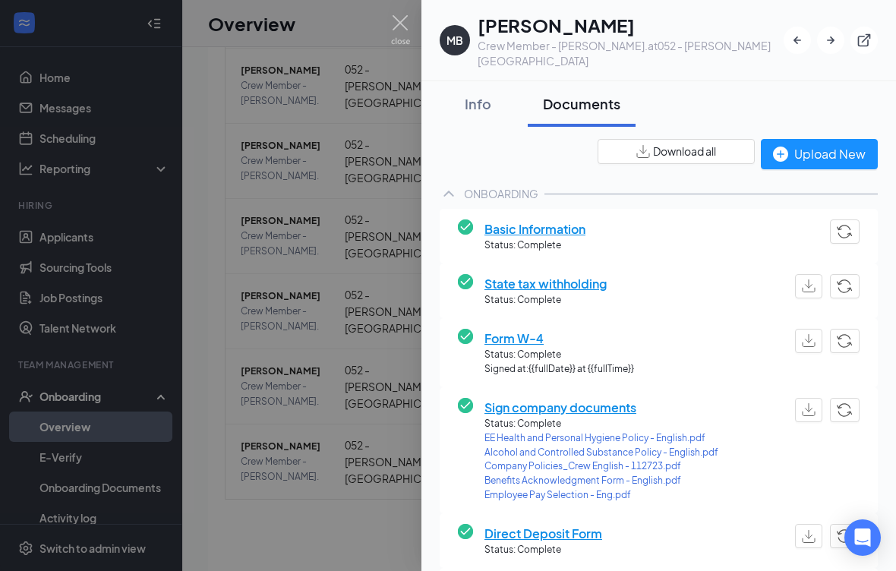
click at [622, 144] on div "Upload New" at bounding box center [819, 153] width 93 height 19
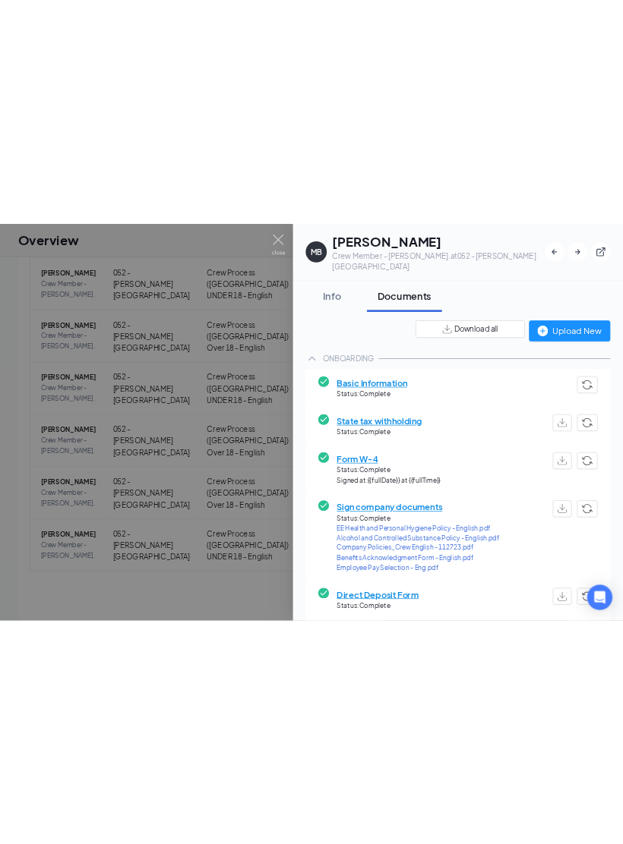
scroll to position [0, 0]
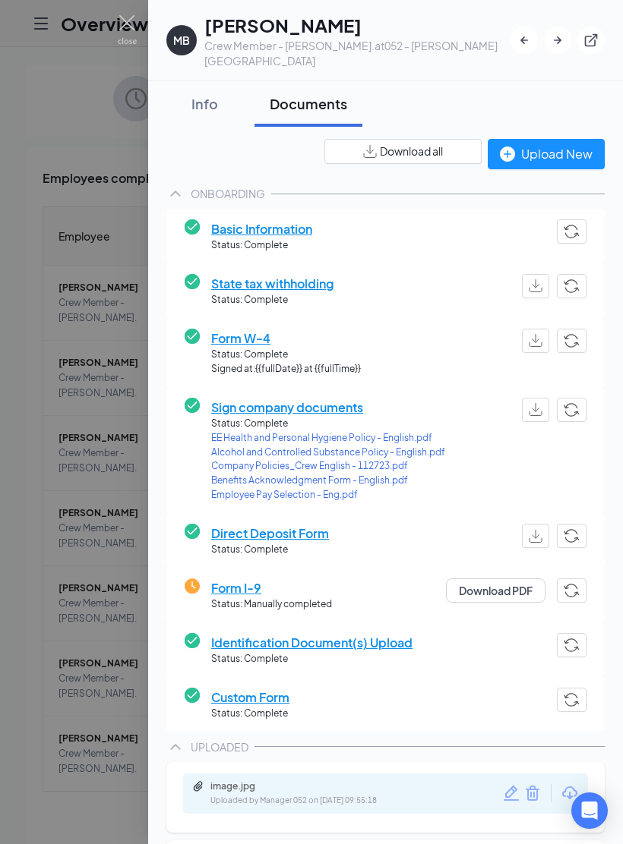
click at [128, 23] on img at bounding box center [127, 30] width 19 height 30
